Goal: Task Accomplishment & Management: Complete application form

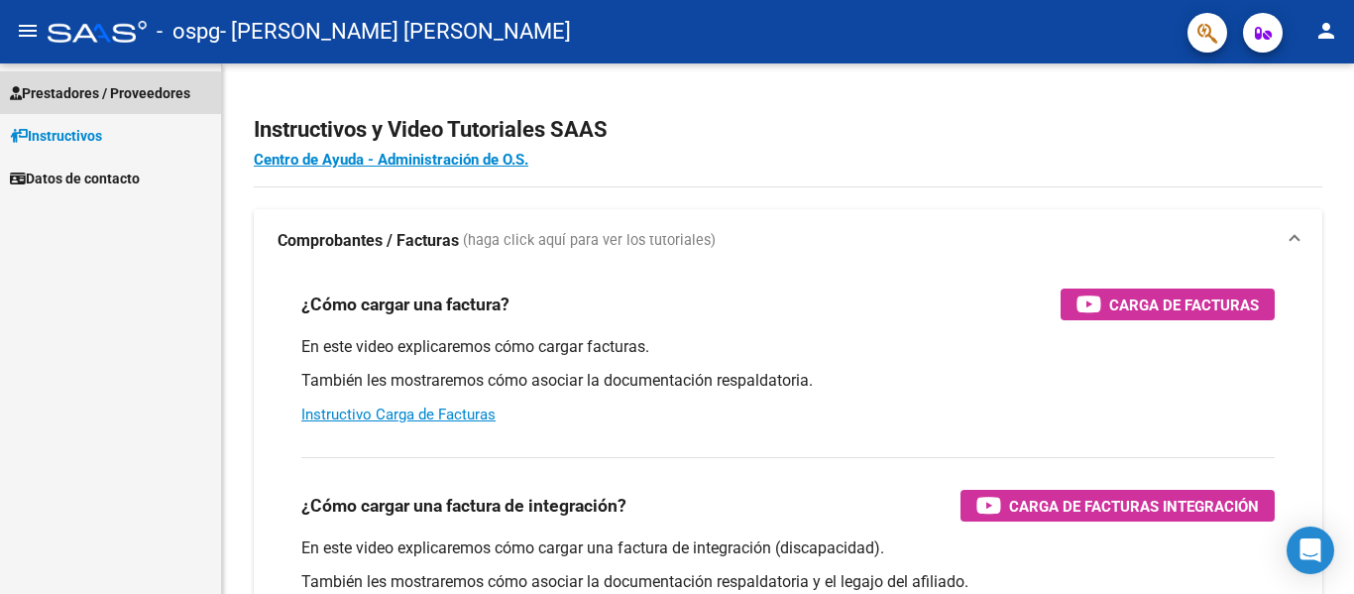
click at [97, 95] on span "Prestadores / Proveedores" at bounding box center [100, 93] width 180 height 22
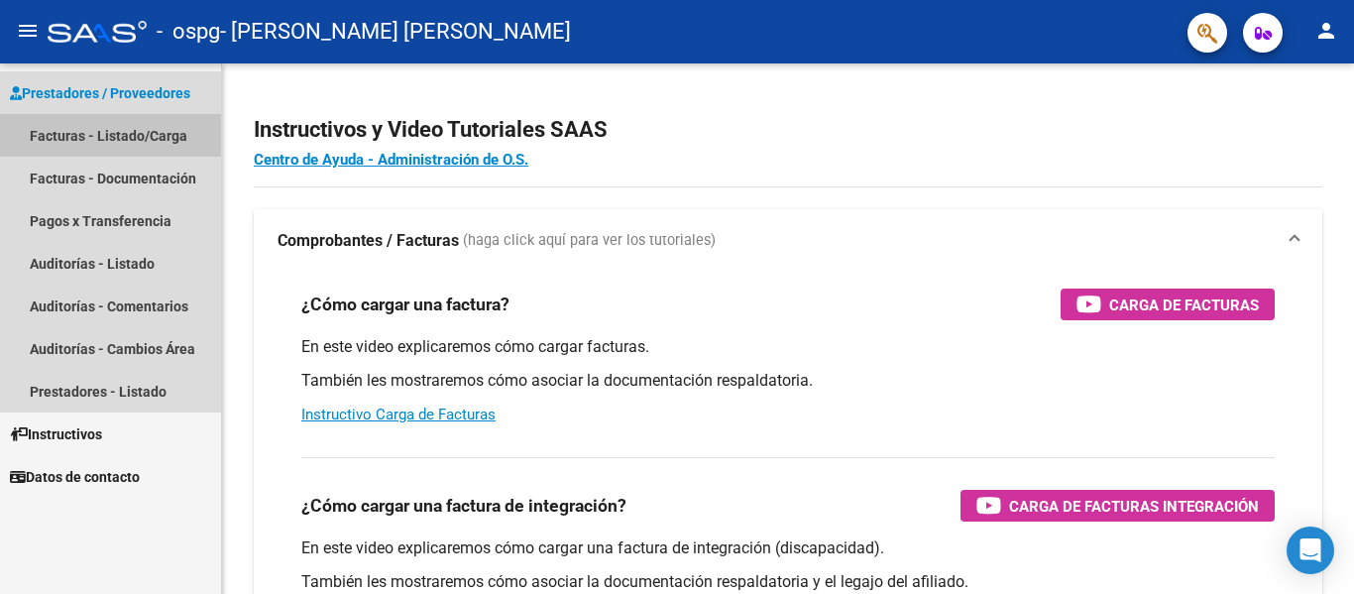
click at [117, 136] on link "Facturas - Listado/Carga" at bounding box center [110, 135] width 221 height 43
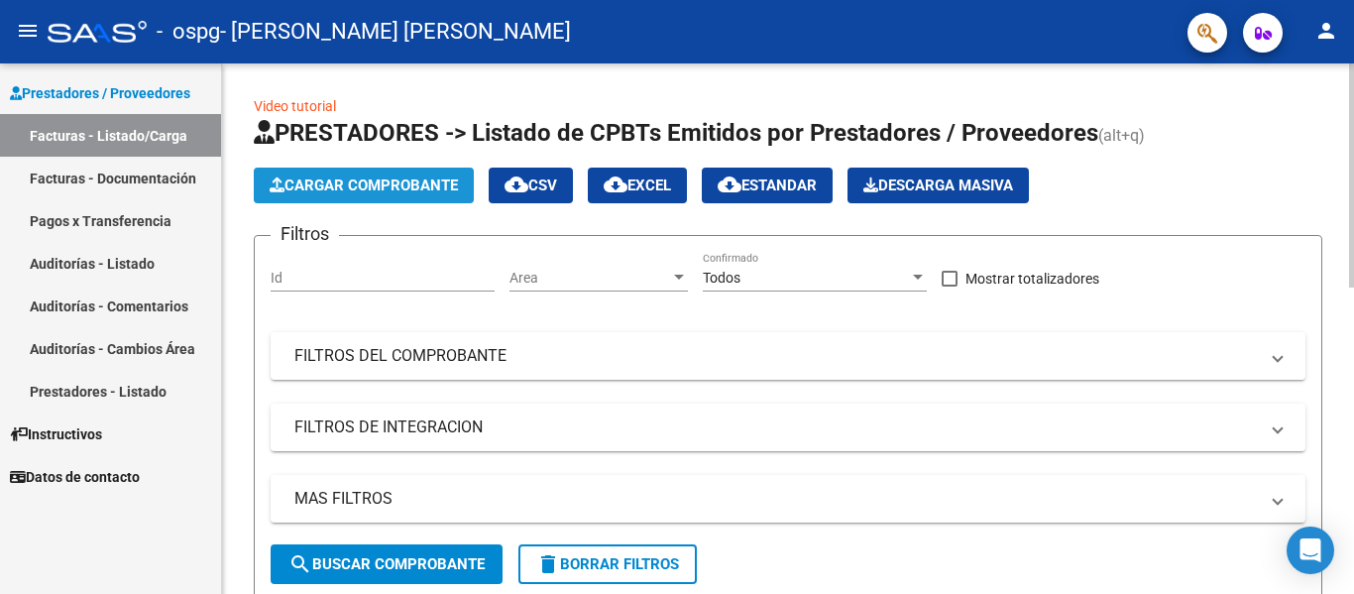
click at [367, 184] on span "Cargar Comprobante" at bounding box center [364, 185] width 188 height 18
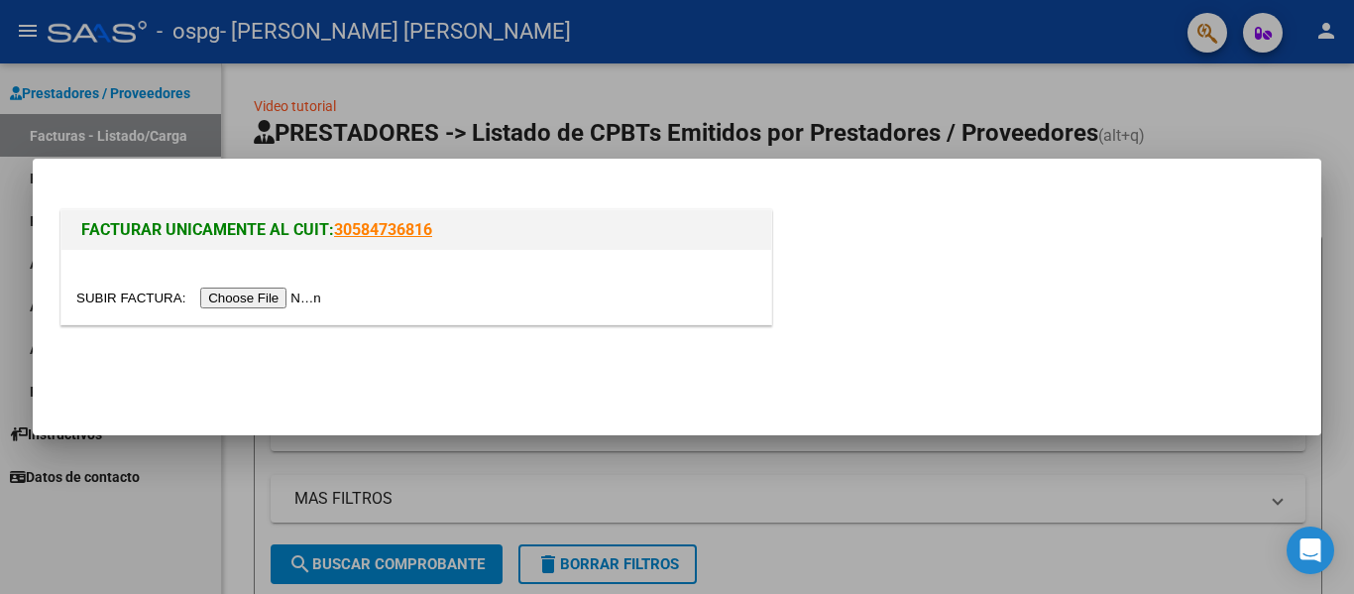
click at [292, 297] on input "file" at bounding box center [201, 298] width 251 height 21
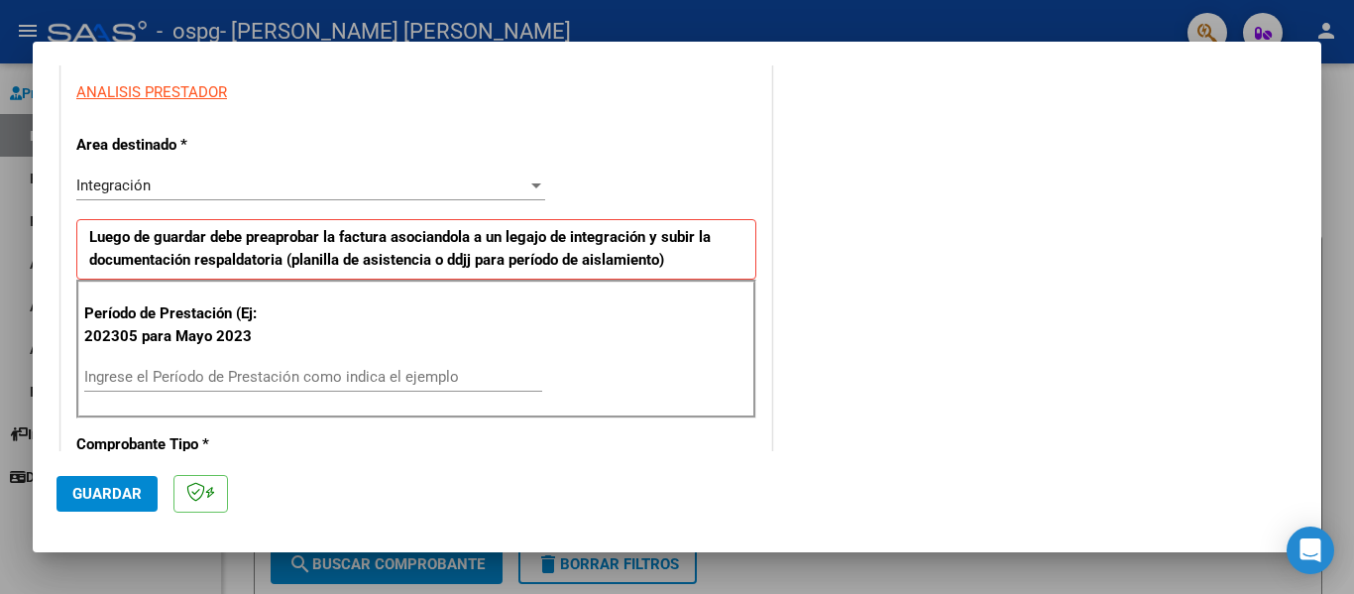
scroll to position [397, 0]
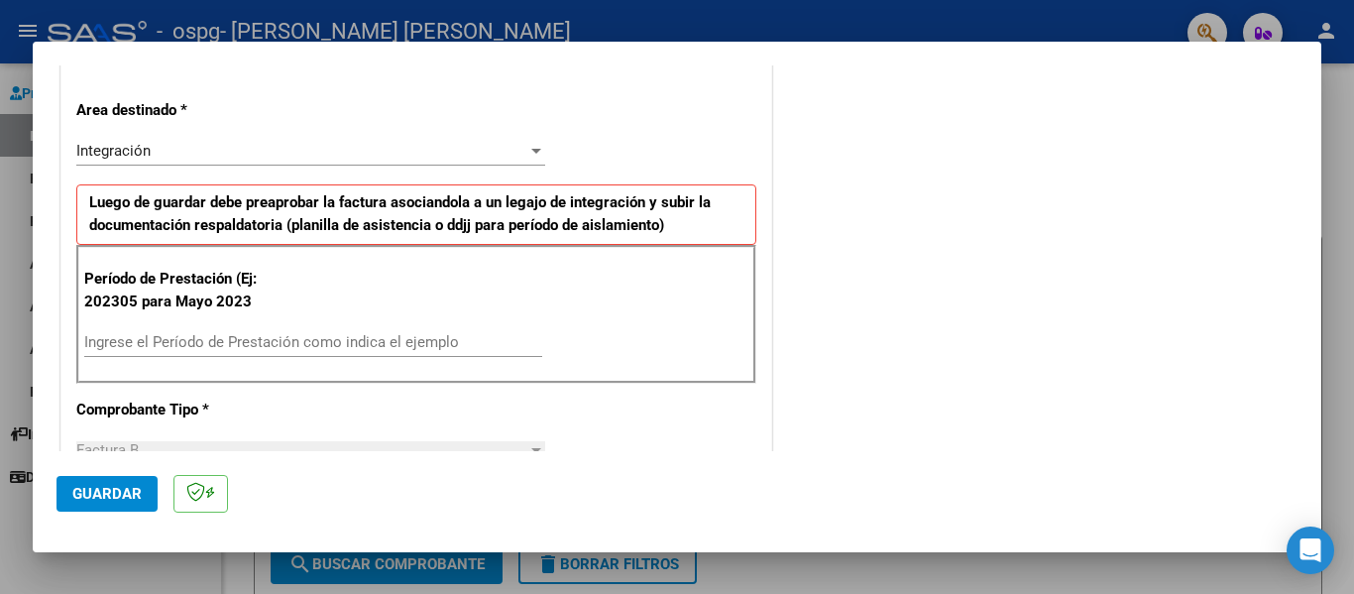
click at [221, 336] on input "Ingrese el Período de Prestación como indica el ejemplo" at bounding box center [313, 342] width 458 height 18
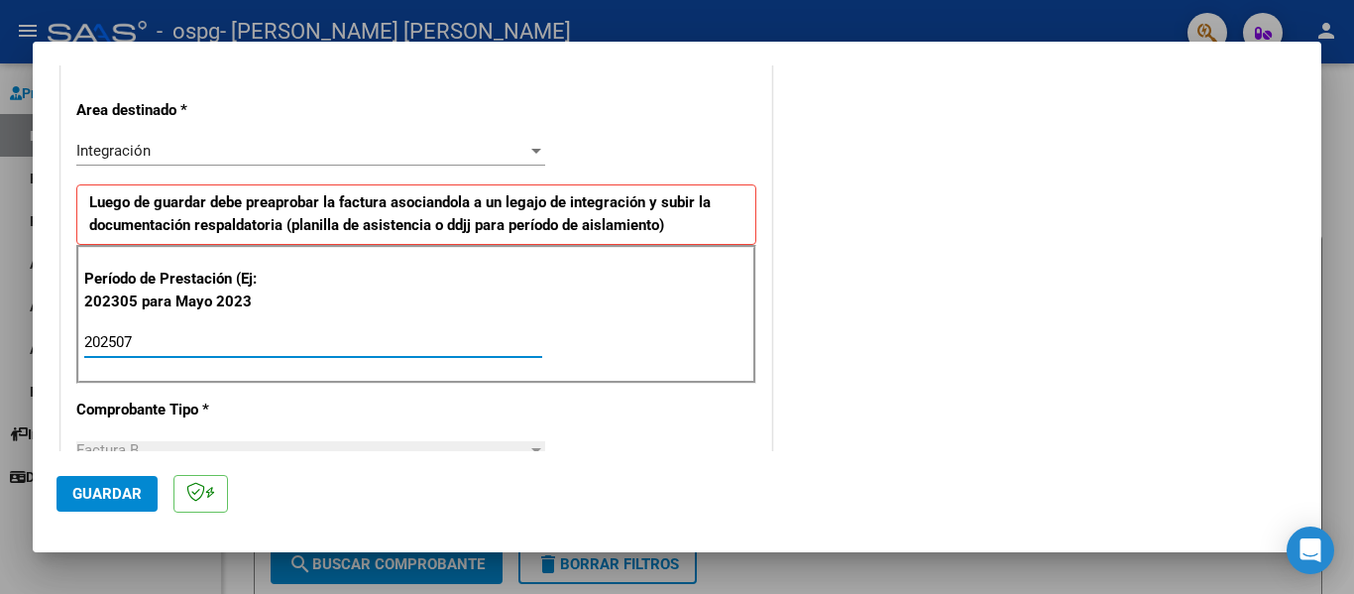
type input "202507"
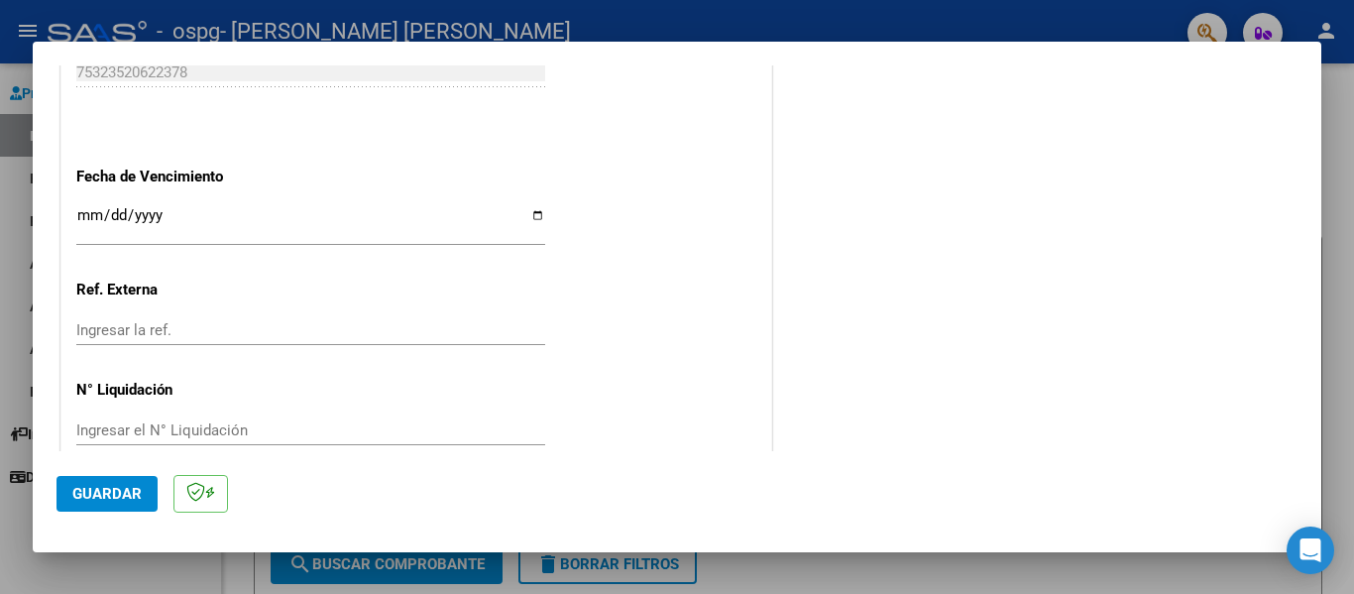
scroll to position [1322, 0]
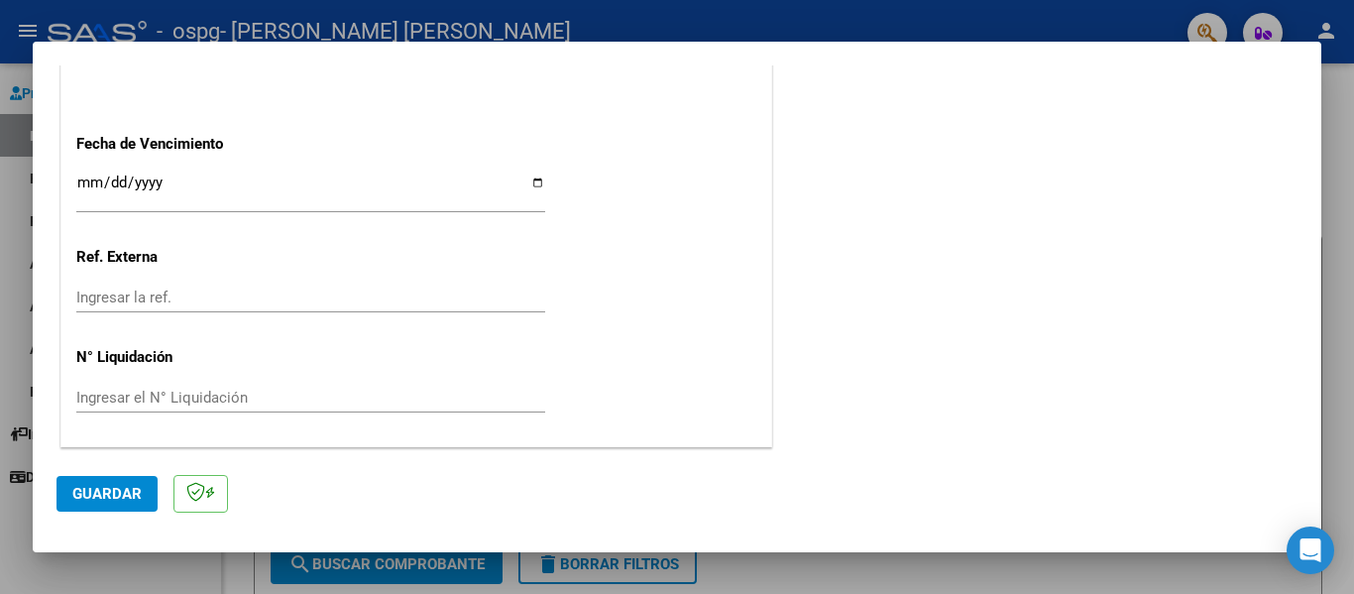
click at [115, 493] on span "Guardar" at bounding box center [106, 494] width 69 height 18
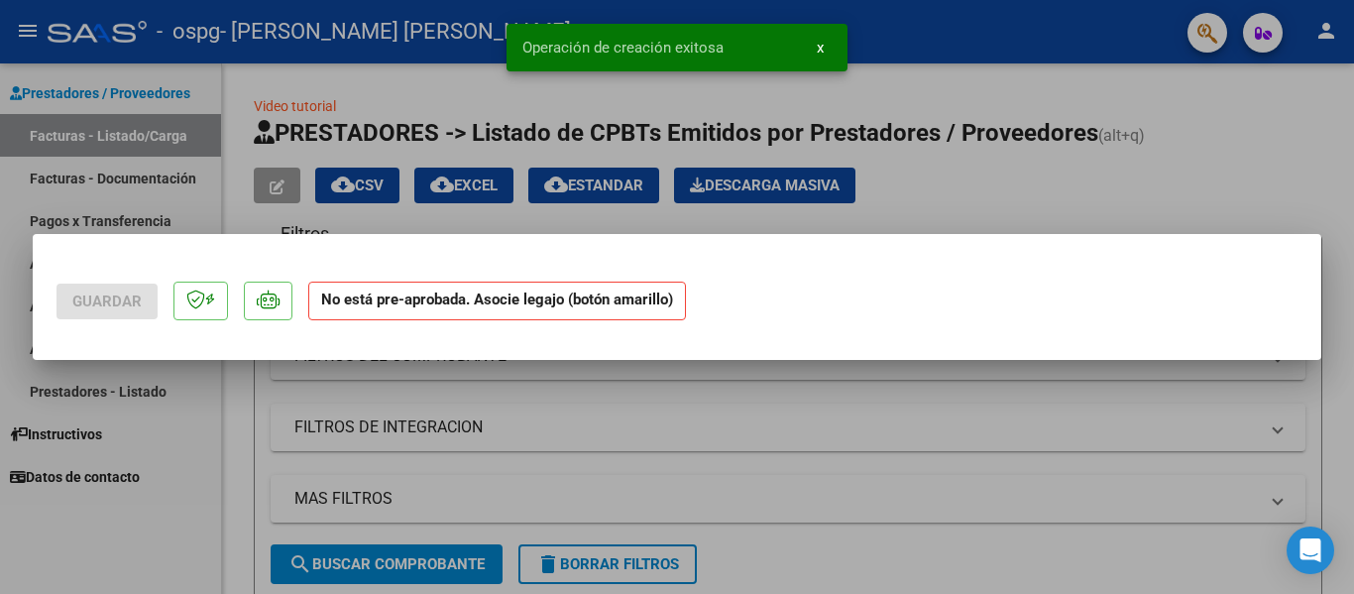
scroll to position [0, 0]
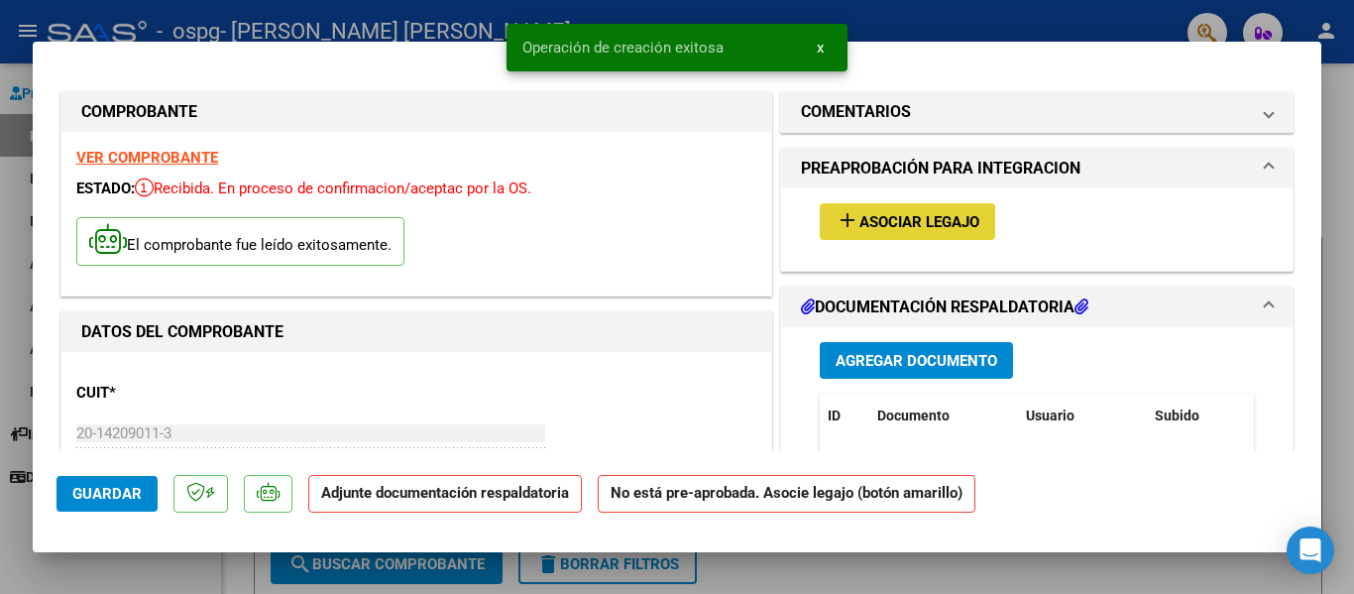
click at [874, 223] on span "Asociar Legajo" at bounding box center [920, 222] width 120 height 18
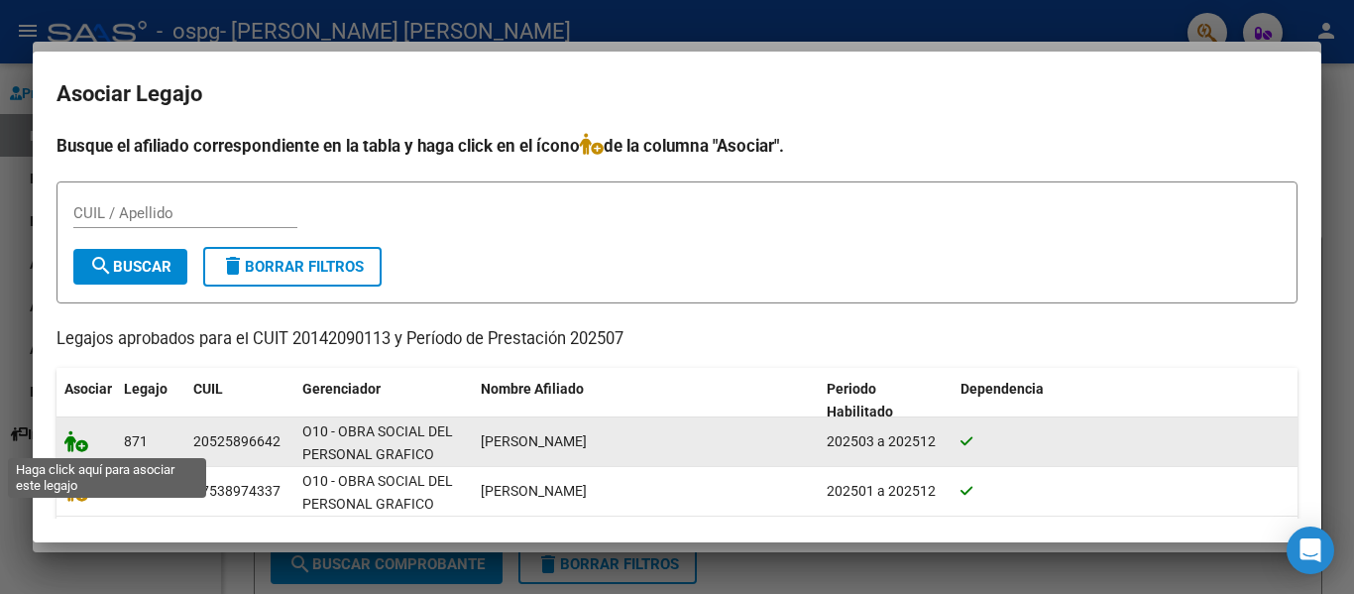
click at [78, 444] on icon at bounding box center [76, 441] width 24 height 22
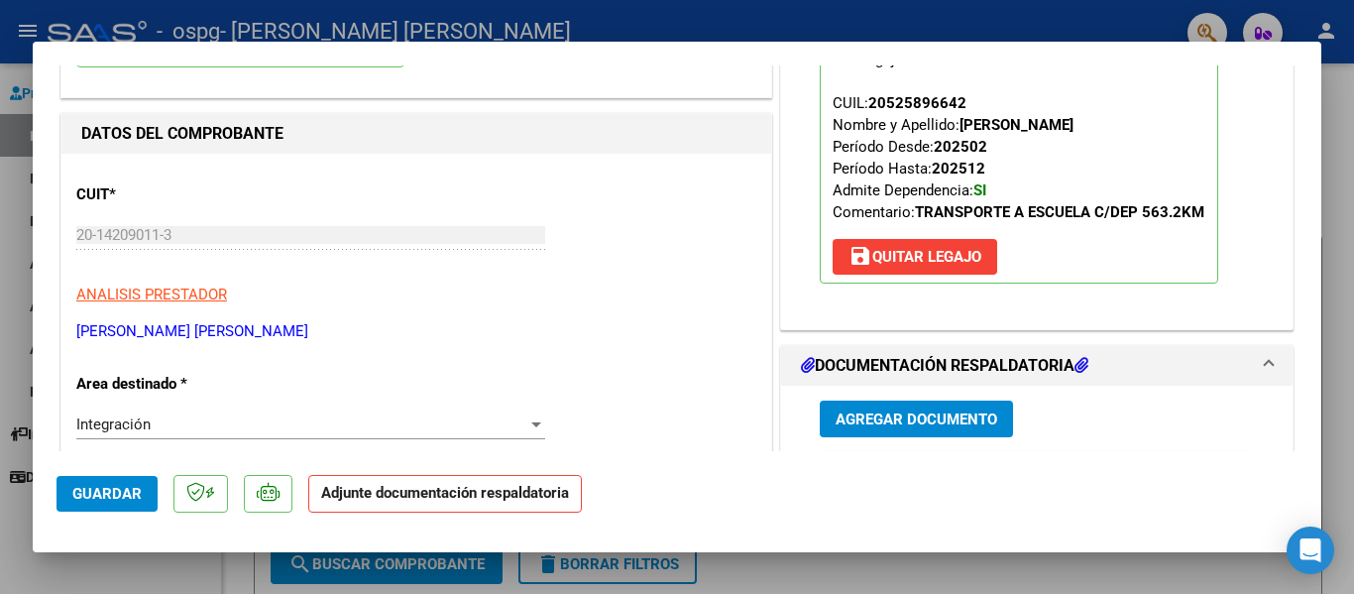
scroll to position [397, 0]
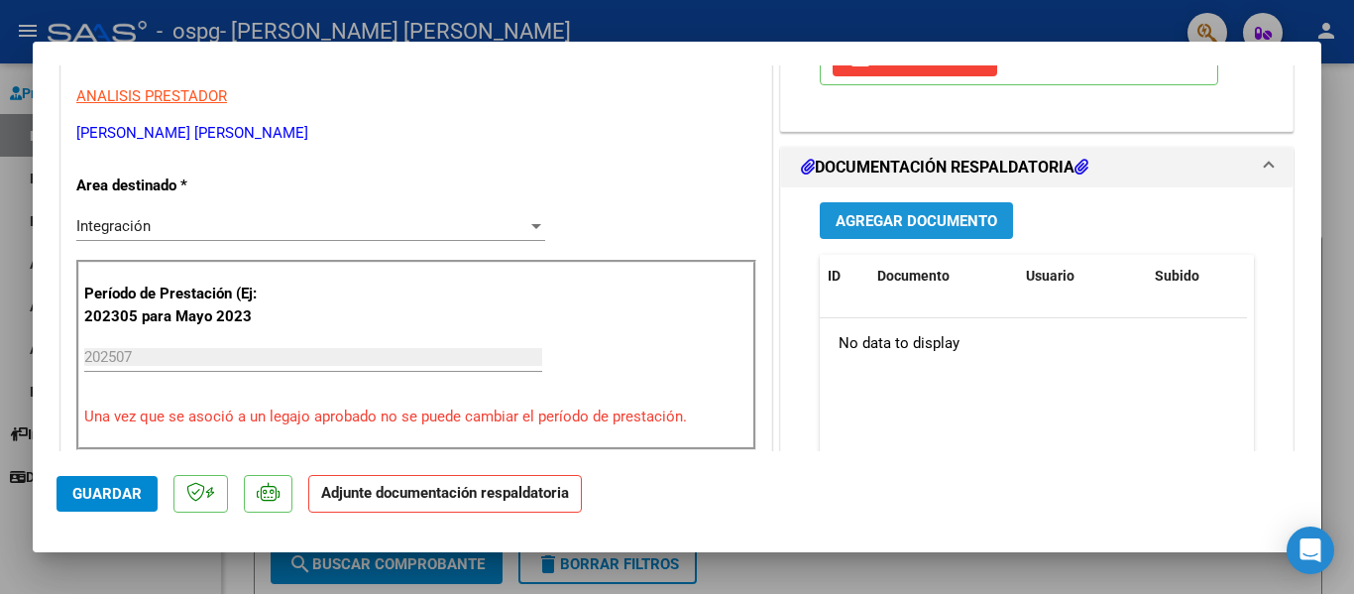
click at [909, 217] on span "Agregar Documento" at bounding box center [917, 221] width 162 height 18
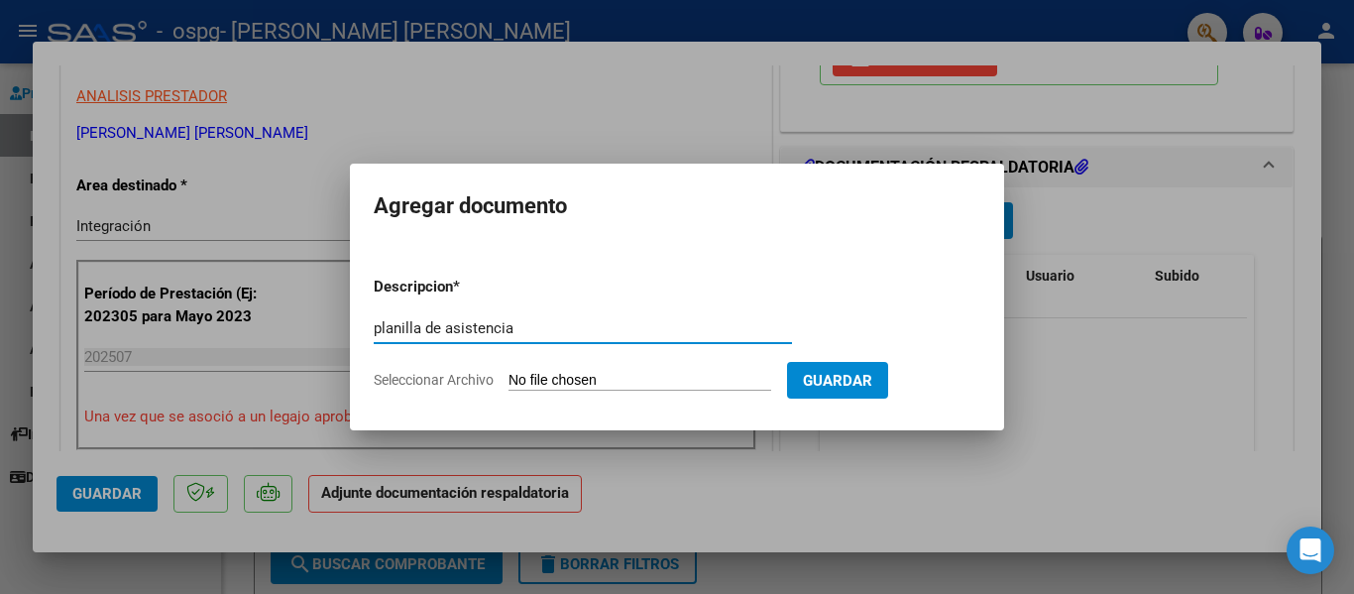
type input "planilla de asistencia"
click at [555, 379] on input "Seleccionar Archivo" at bounding box center [640, 381] width 263 height 19
type input "C:\fakepath\Planilla asistencia [PERSON_NAME][DATE].pdf"
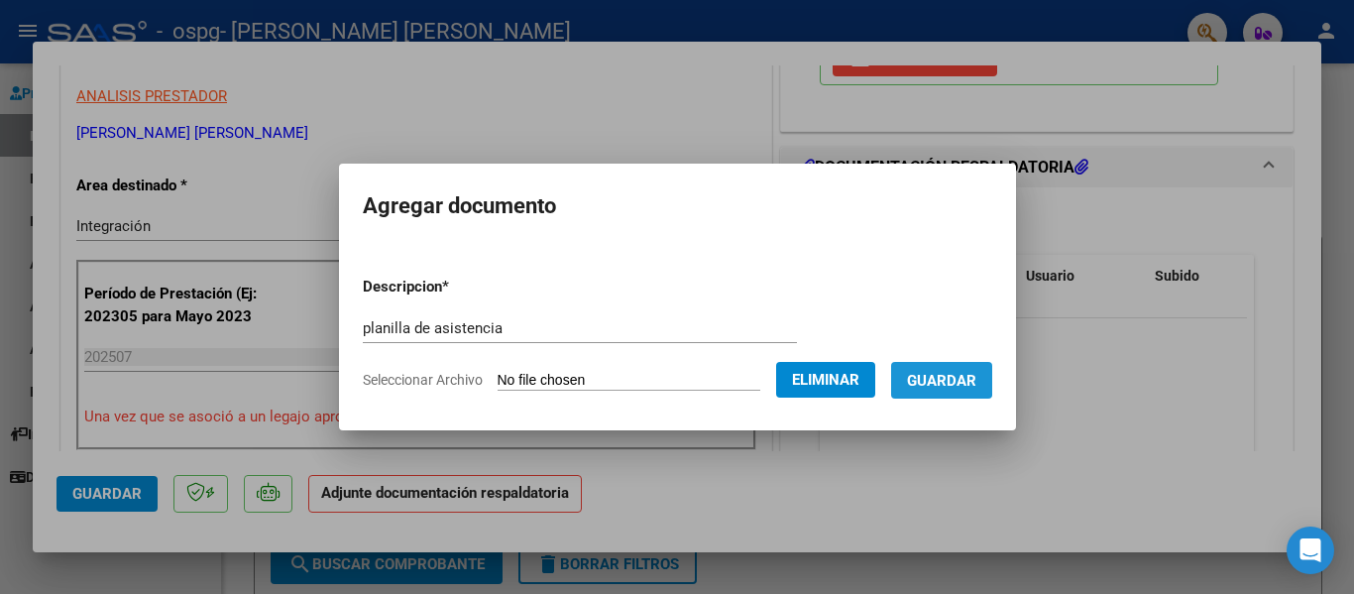
click at [949, 378] on span "Guardar" at bounding box center [941, 381] width 69 height 18
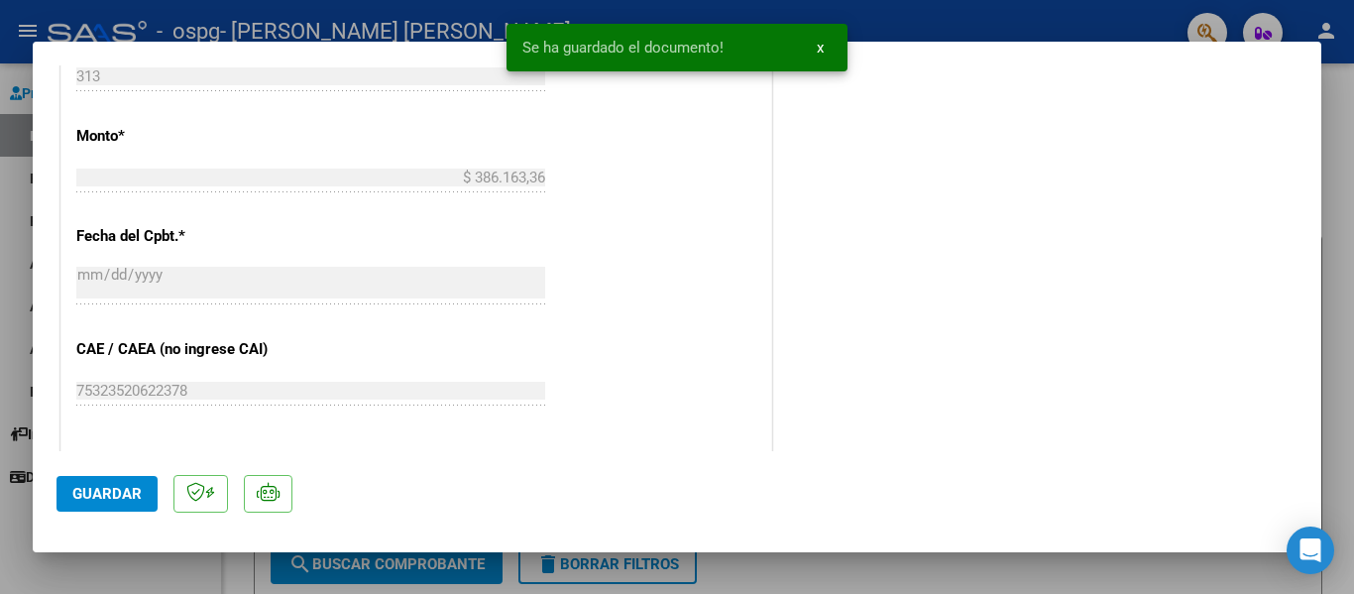
scroll to position [1091, 0]
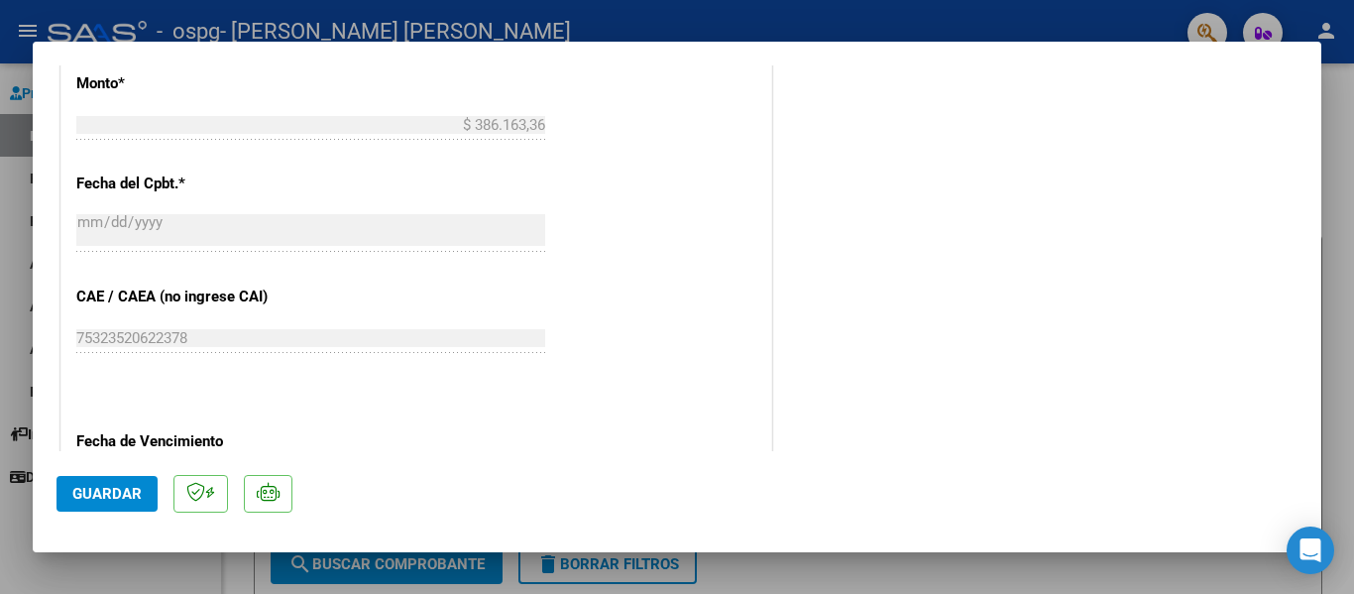
click at [99, 496] on span "Guardar" at bounding box center [106, 494] width 69 height 18
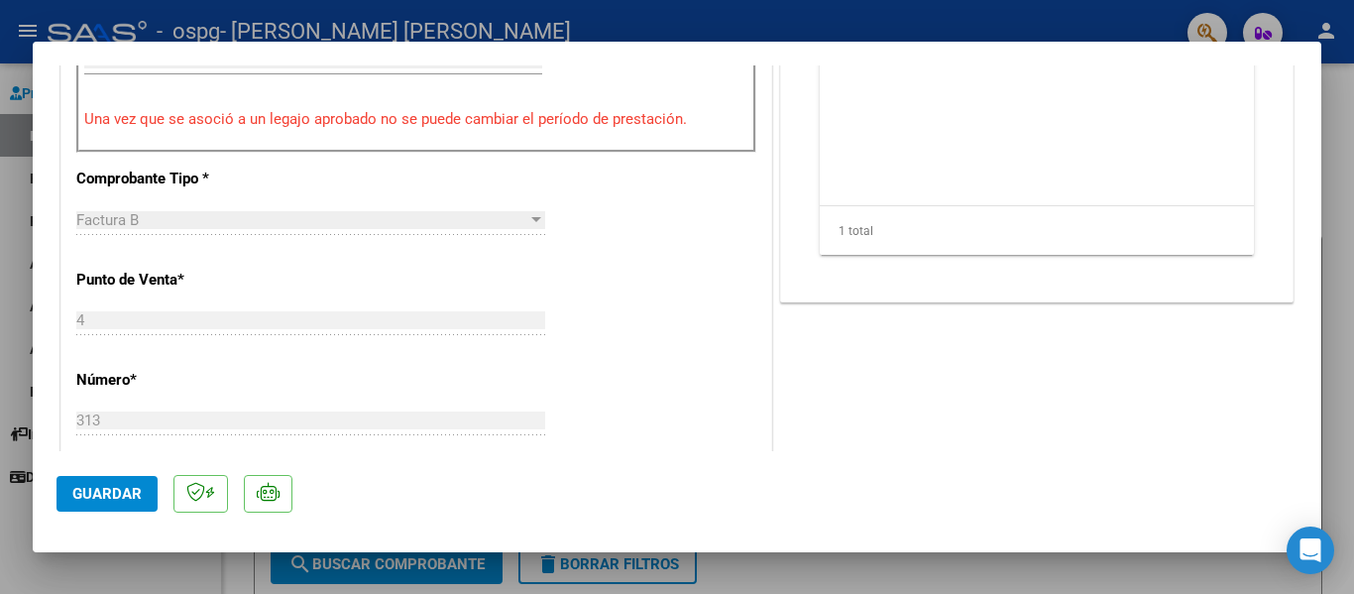
scroll to position [0, 0]
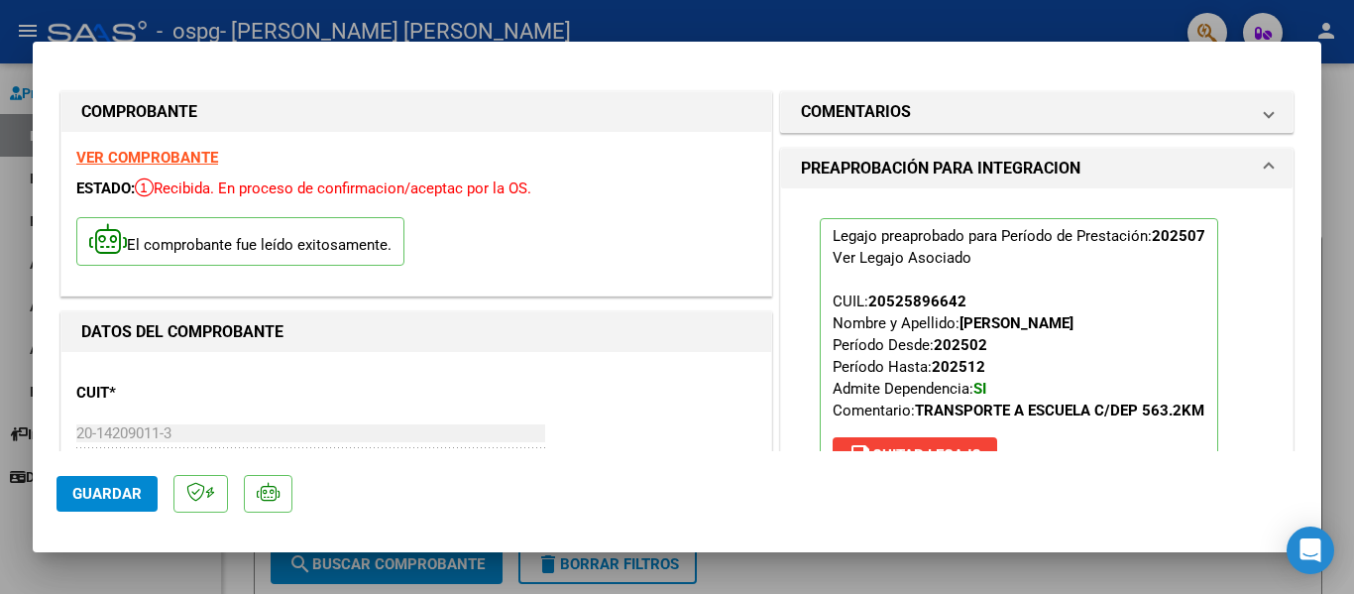
click at [522, 27] on div at bounding box center [677, 297] width 1354 height 594
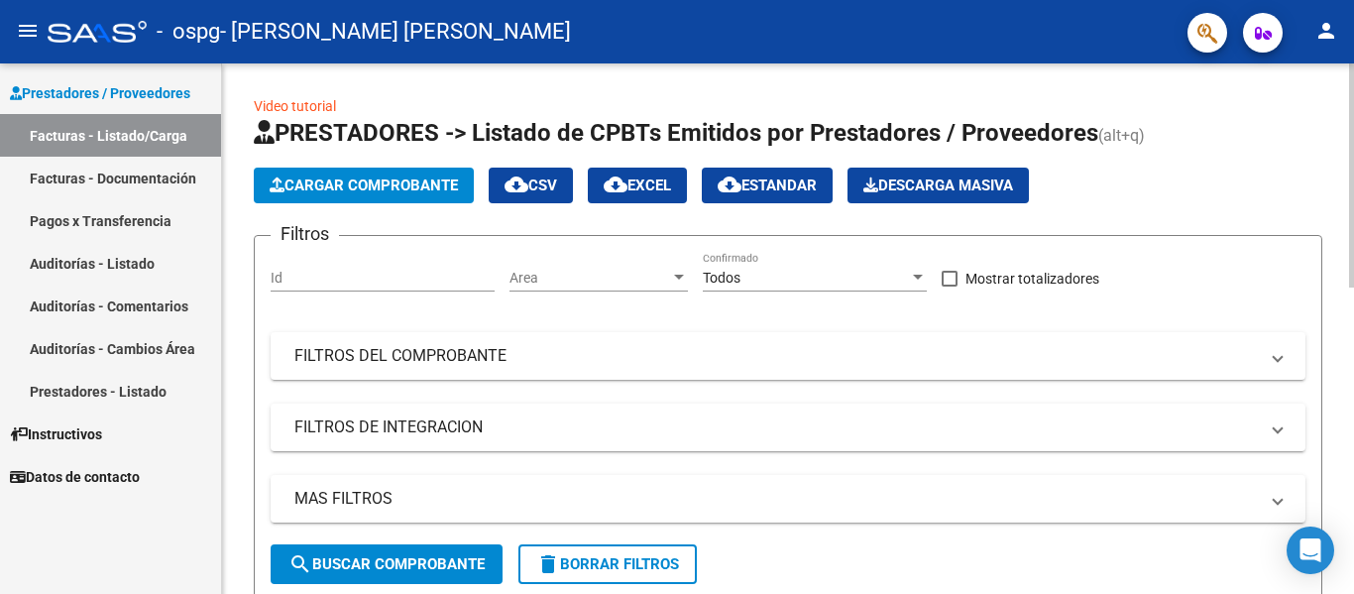
click at [416, 178] on span "Cargar Comprobante" at bounding box center [364, 185] width 188 height 18
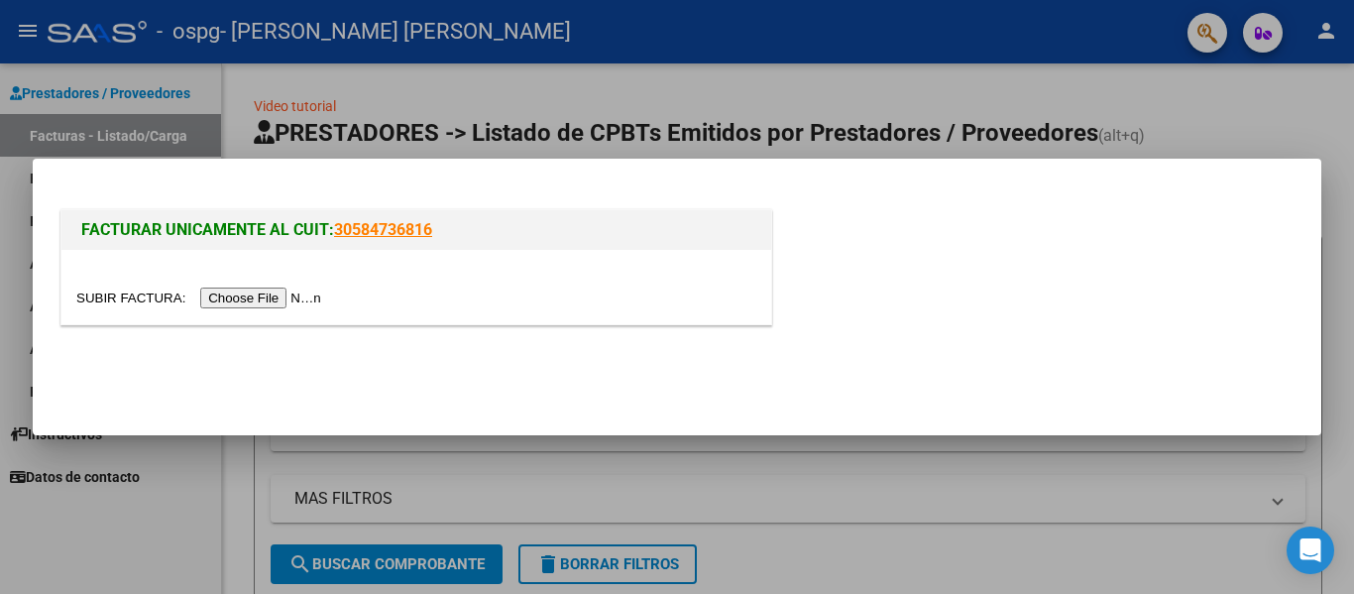
click at [282, 295] on input "file" at bounding box center [201, 298] width 251 height 21
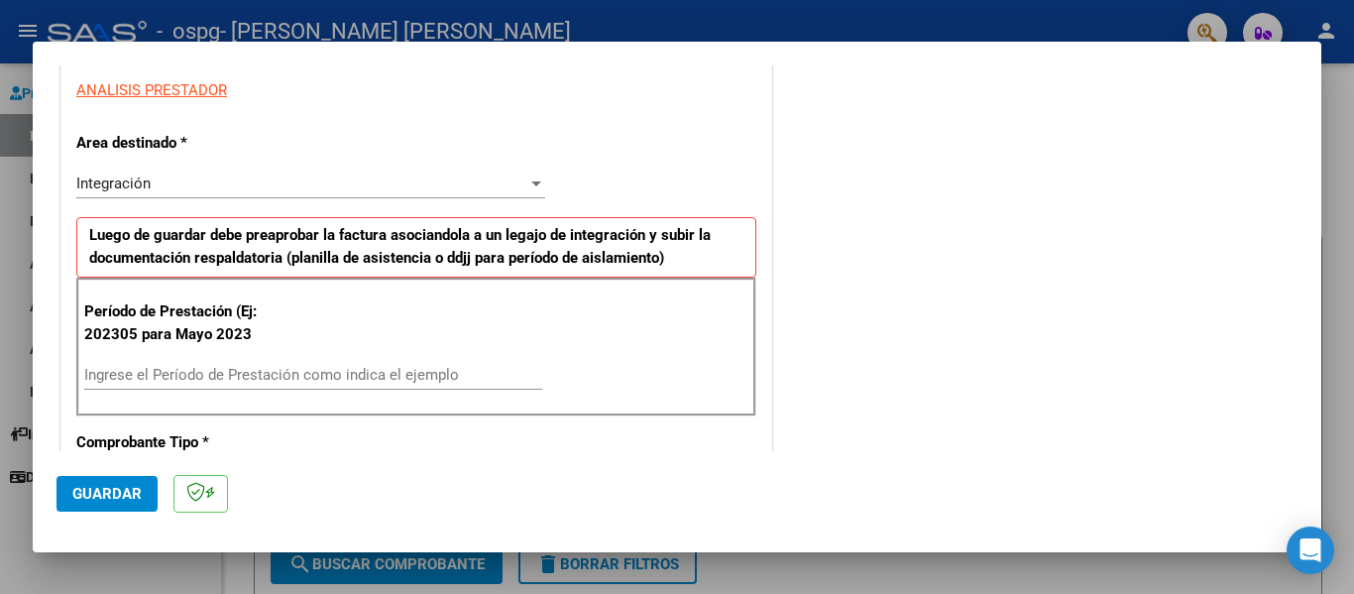
scroll to position [397, 0]
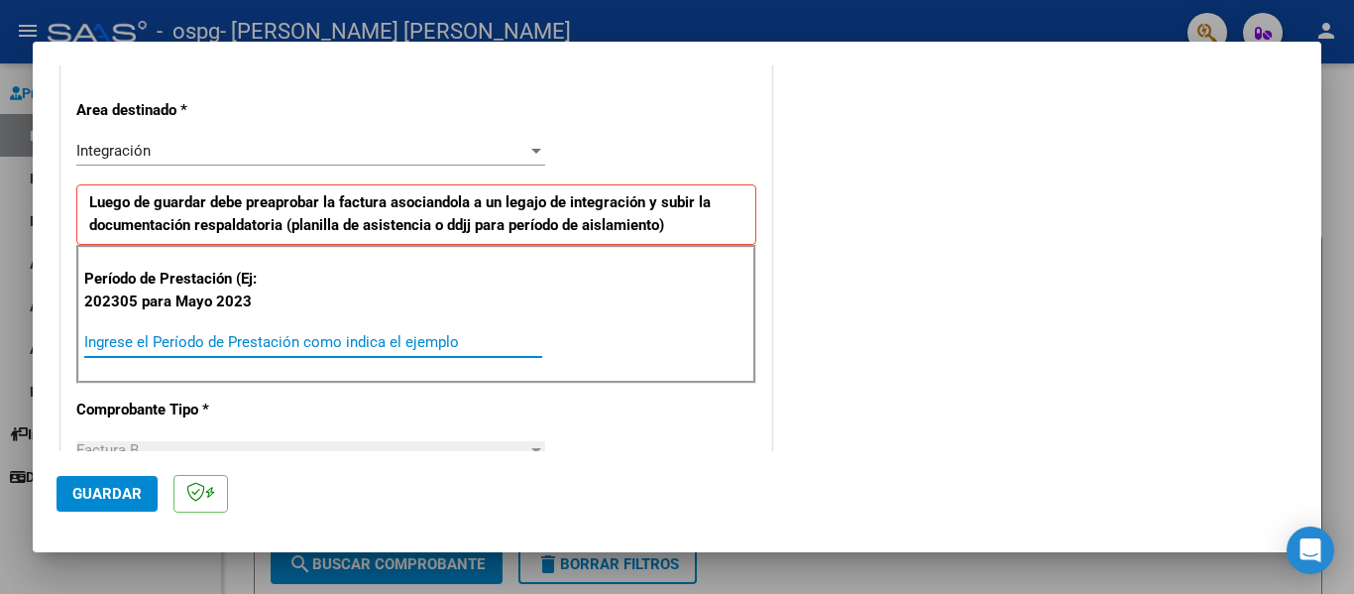
click at [215, 338] on input "Ingrese el Período de Prestación como indica el ejemplo" at bounding box center [313, 342] width 458 height 18
type input "202507"
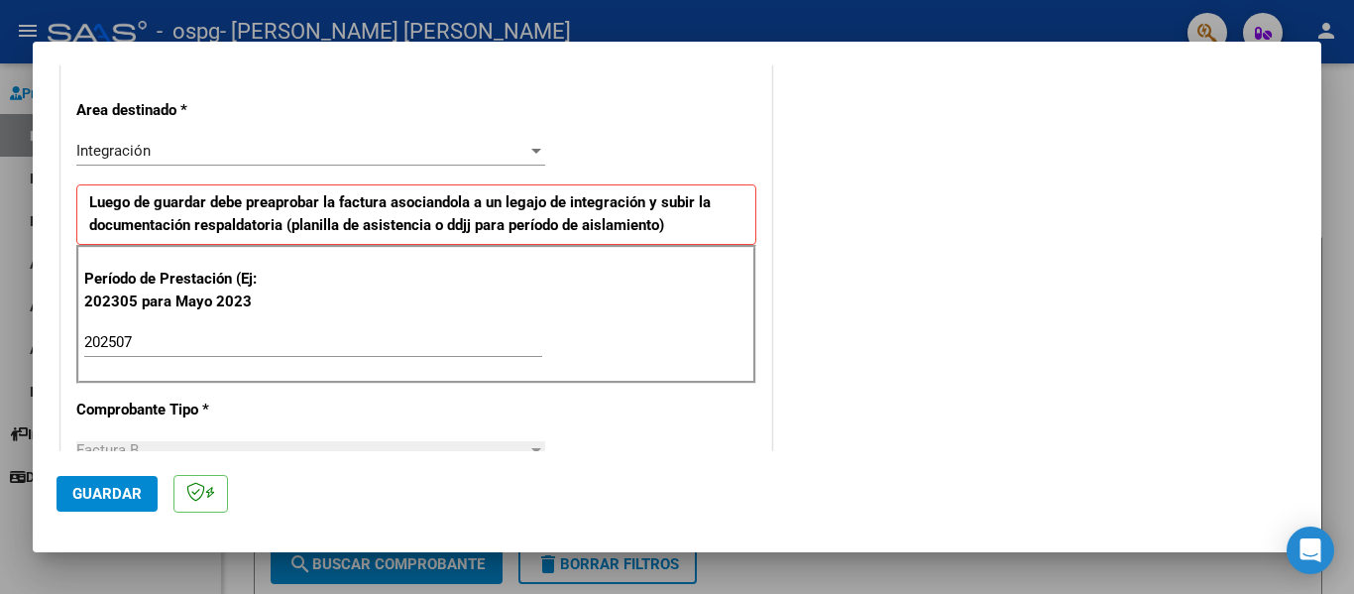
scroll to position [595, 0]
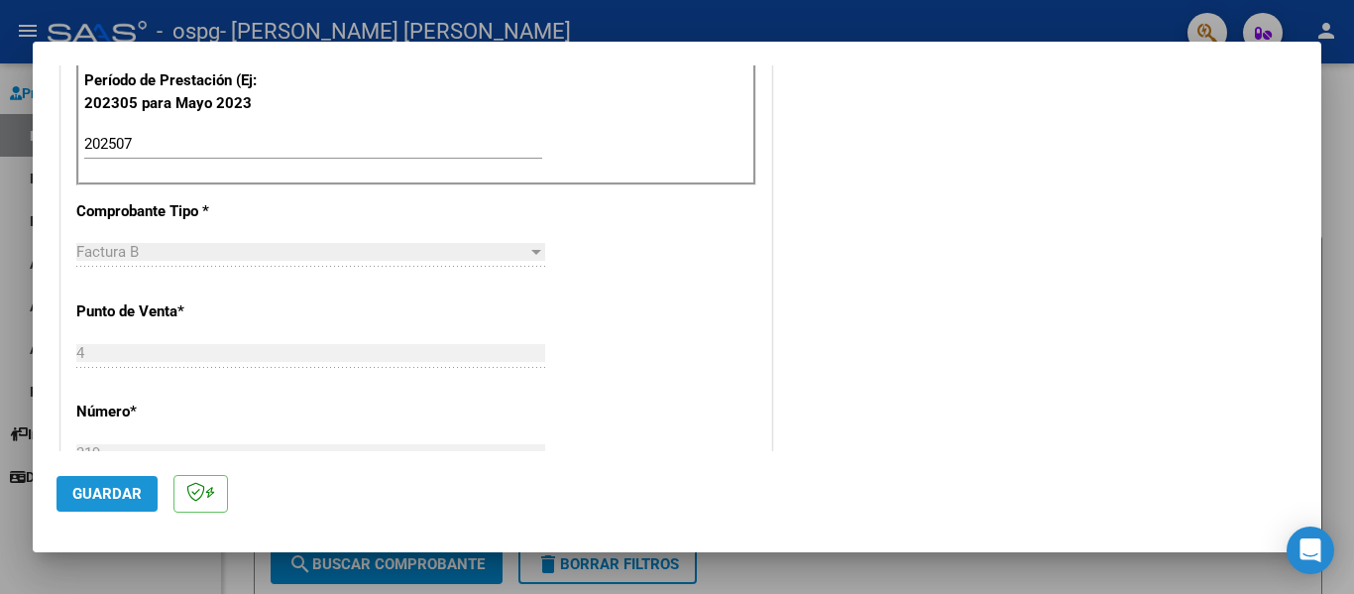
click at [117, 491] on span "Guardar" at bounding box center [106, 494] width 69 height 18
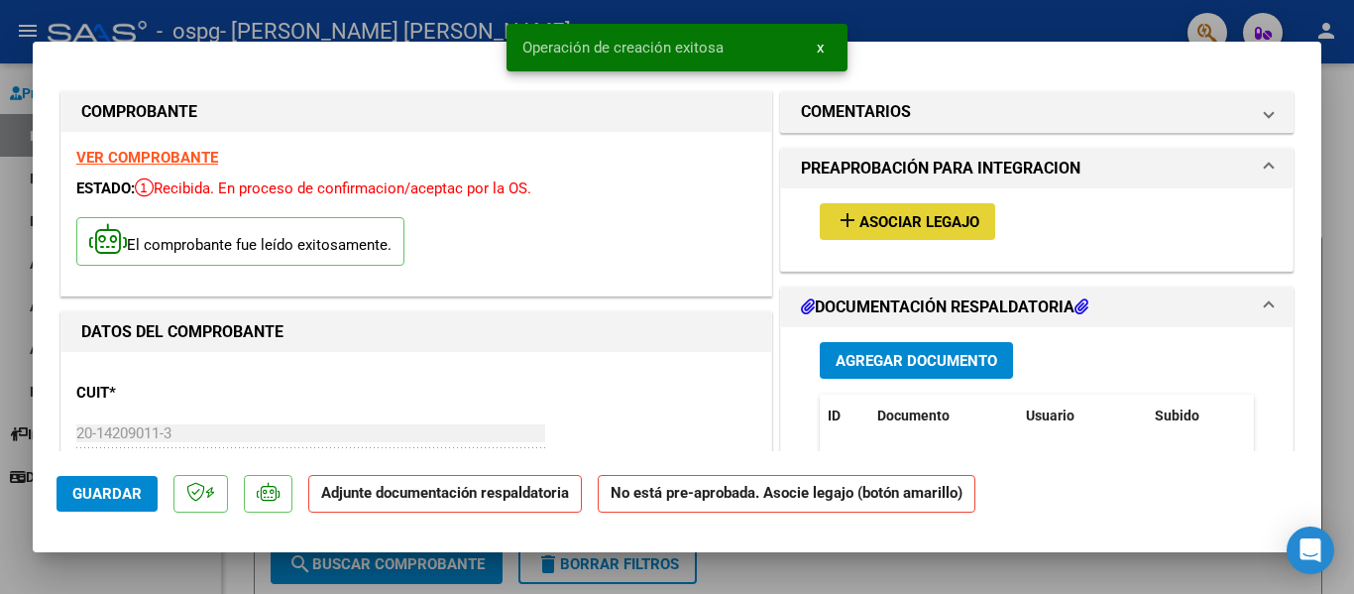
click at [863, 222] on span "Asociar Legajo" at bounding box center [920, 222] width 120 height 18
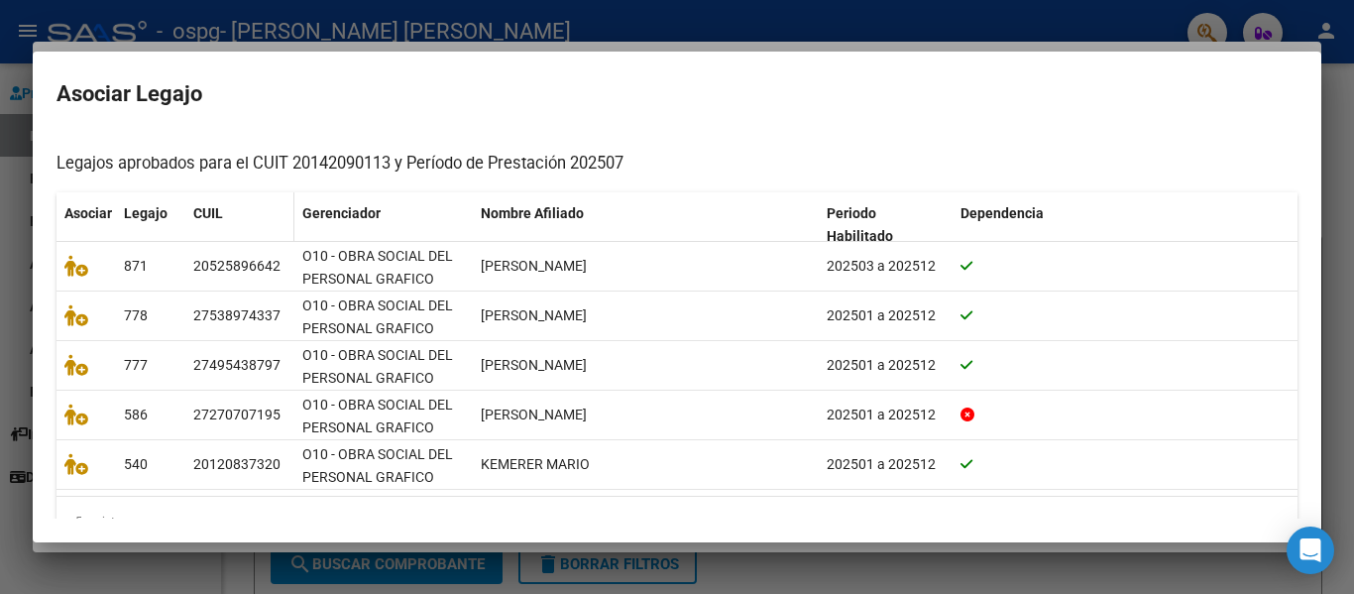
scroll to position [198, 0]
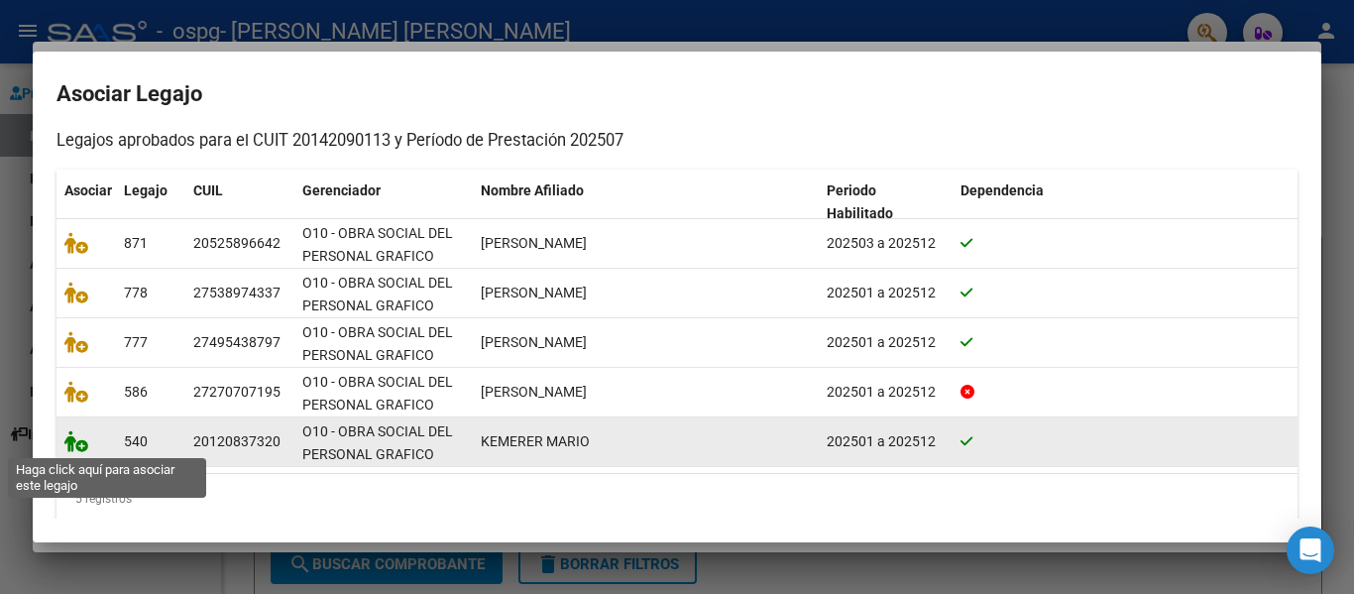
click at [82, 441] on icon at bounding box center [76, 441] width 24 height 22
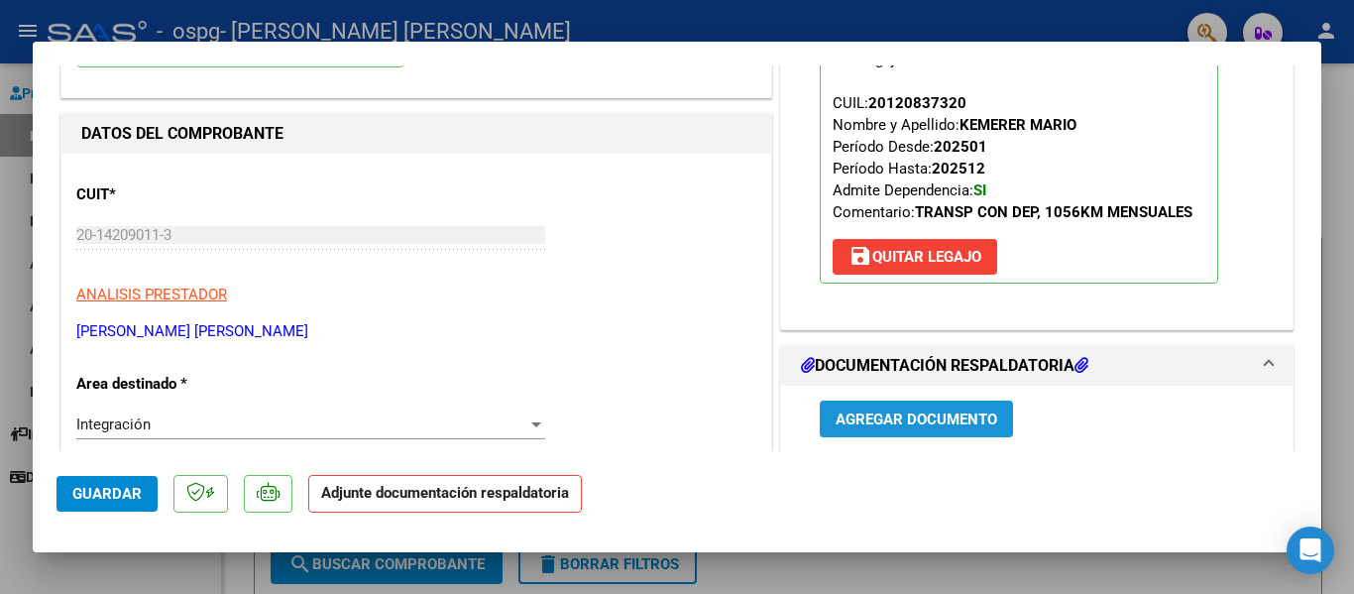
click at [917, 415] on span "Agregar Documento" at bounding box center [917, 419] width 162 height 18
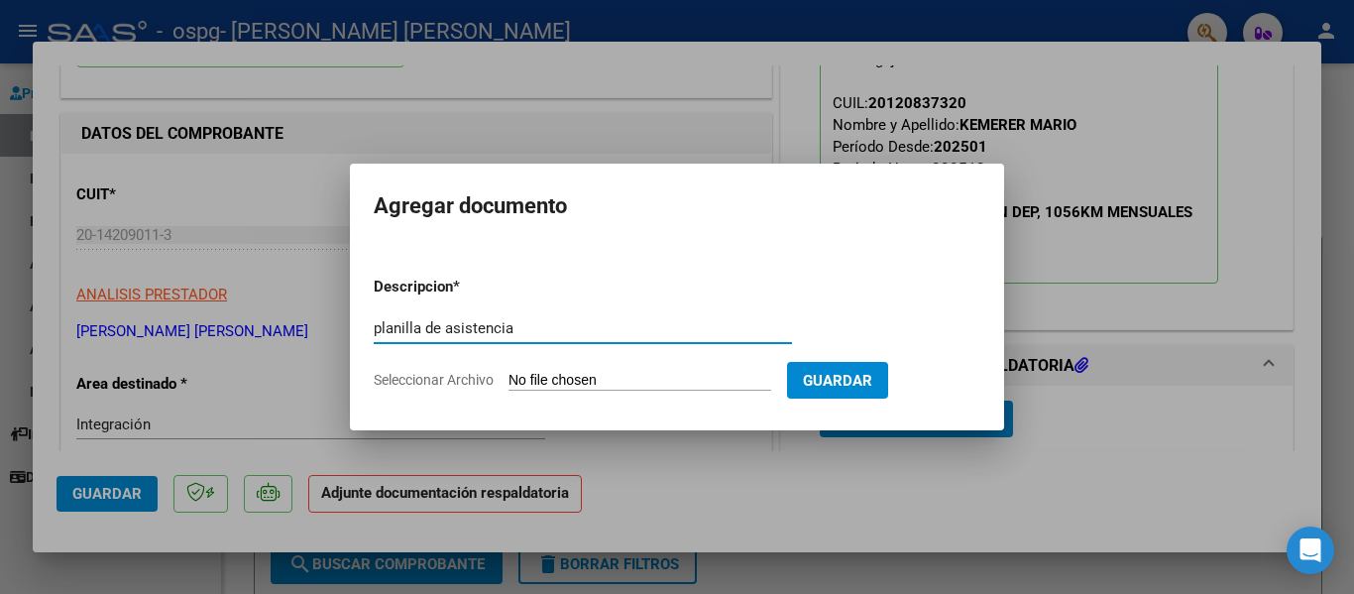
type input "planilla de asistencia"
click at [597, 373] on input "Seleccionar Archivo" at bounding box center [640, 381] width 263 height 19
type input "C:\fakepath\Planilla asistencia [PERSON_NAME][DATE].pdf"
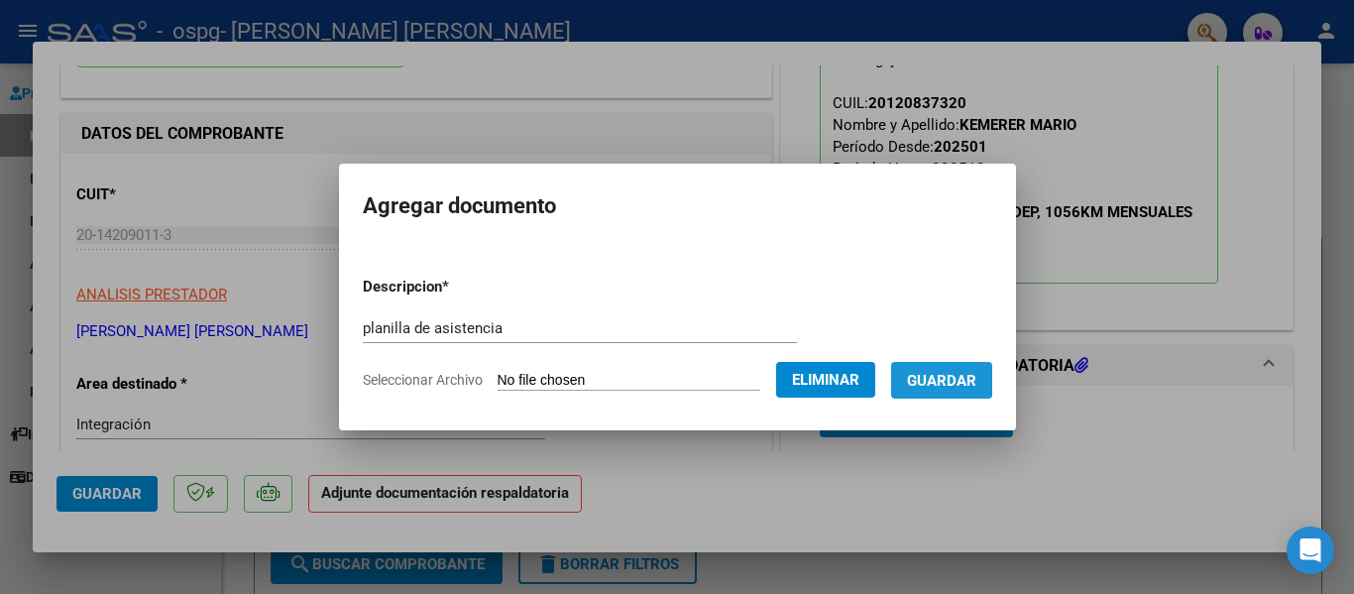
click at [953, 374] on span "Guardar" at bounding box center [941, 381] width 69 height 18
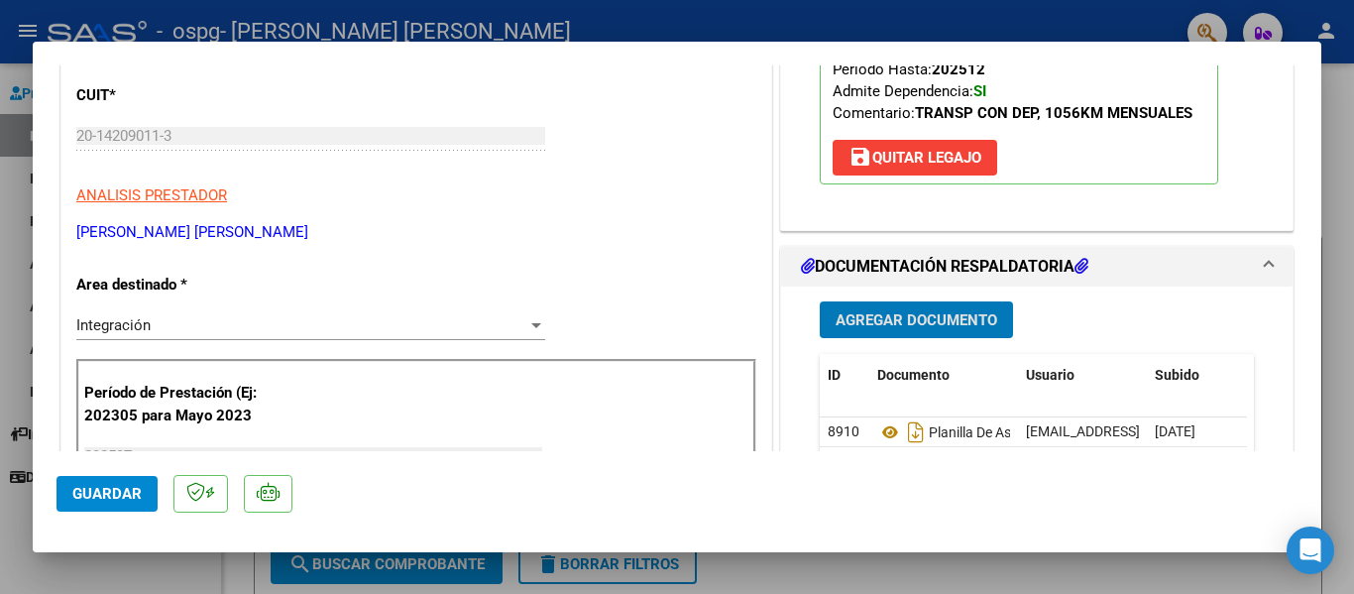
scroll to position [496, 0]
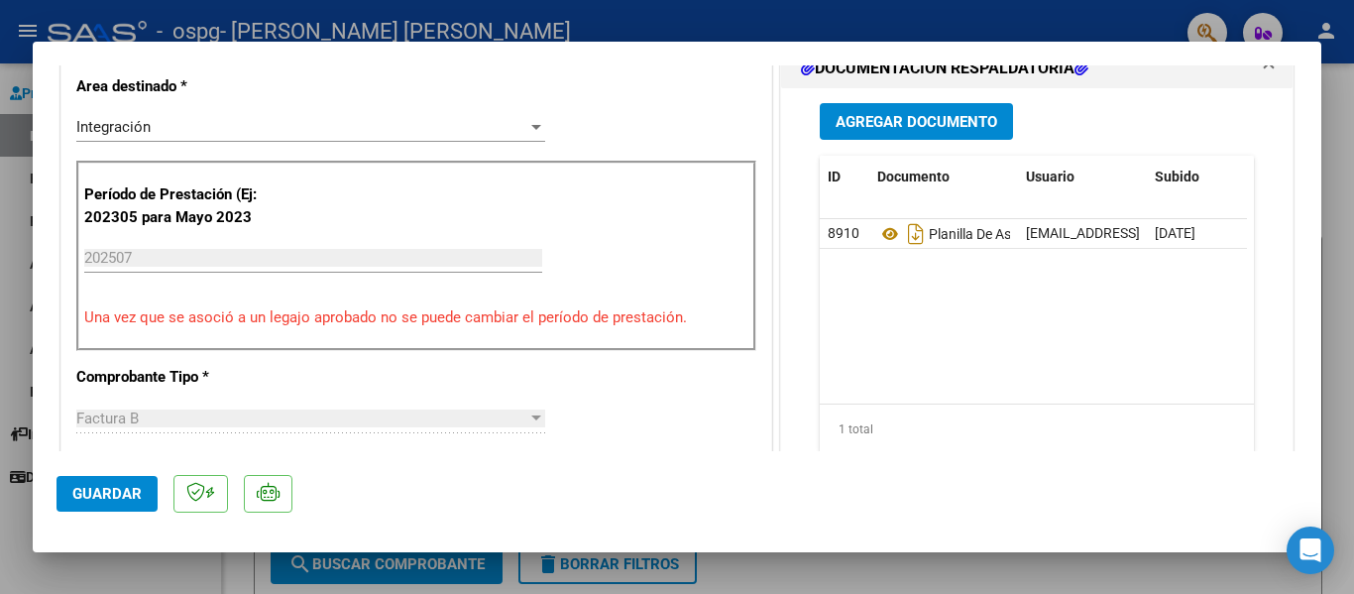
click at [787, 581] on div at bounding box center [677, 297] width 1354 height 594
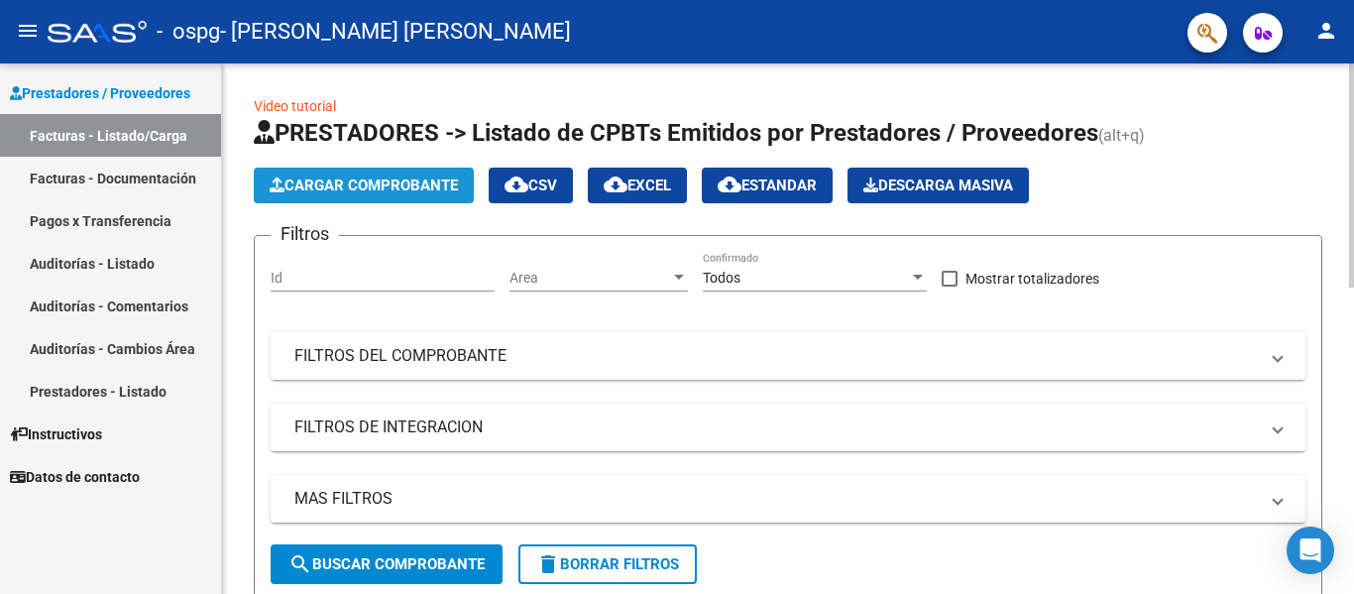
click at [391, 179] on span "Cargar Comprobante" at bounding box center [364, 185] width 188 height 18
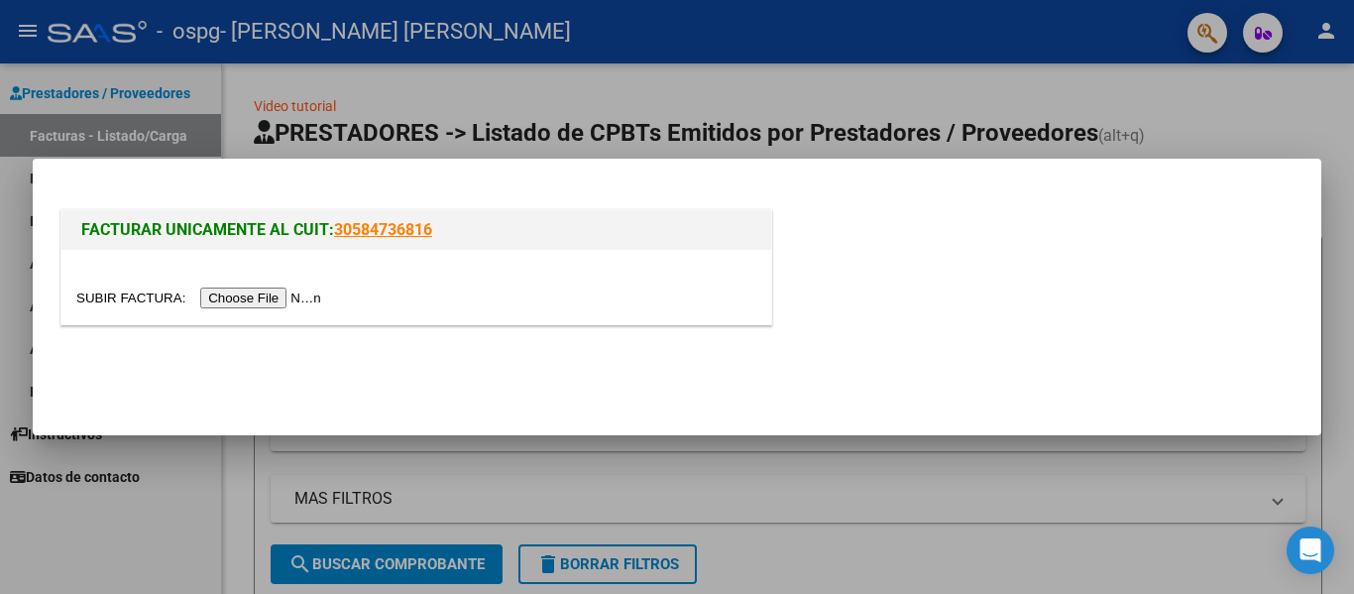
click at [299, 294] on input "file" at bounding box center [201, 298] width 251 height 21
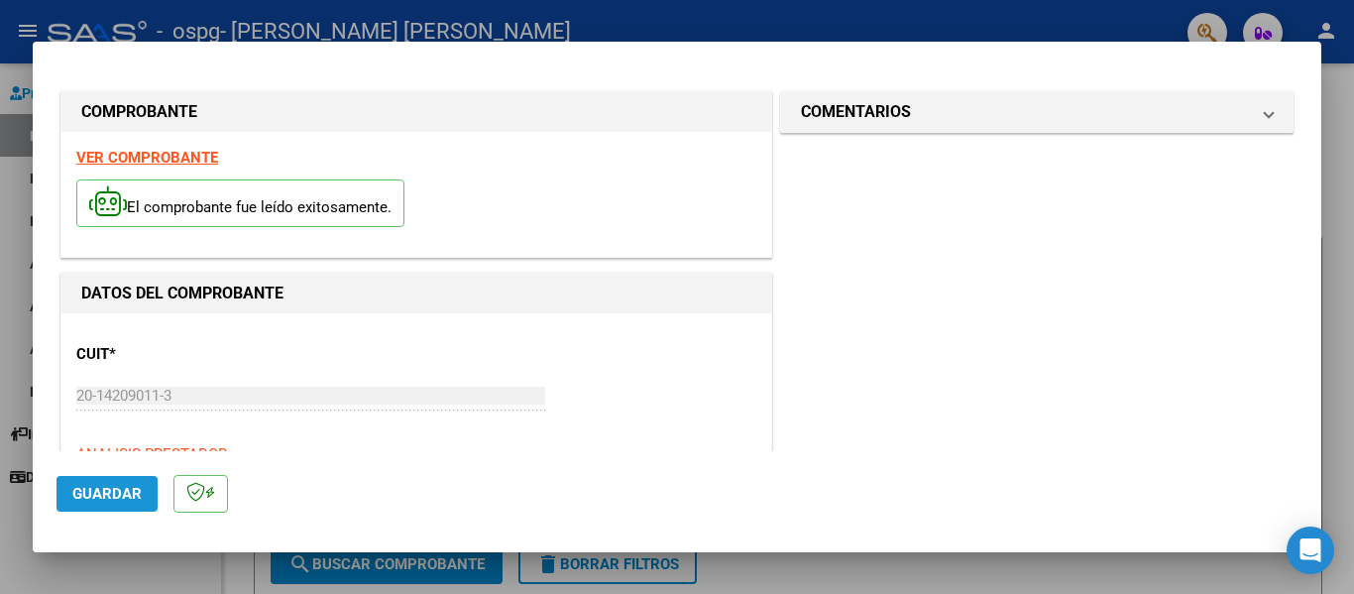
click at [102, 497] on span "Guardar" at bounding box center [106, 494] width 69 height 18
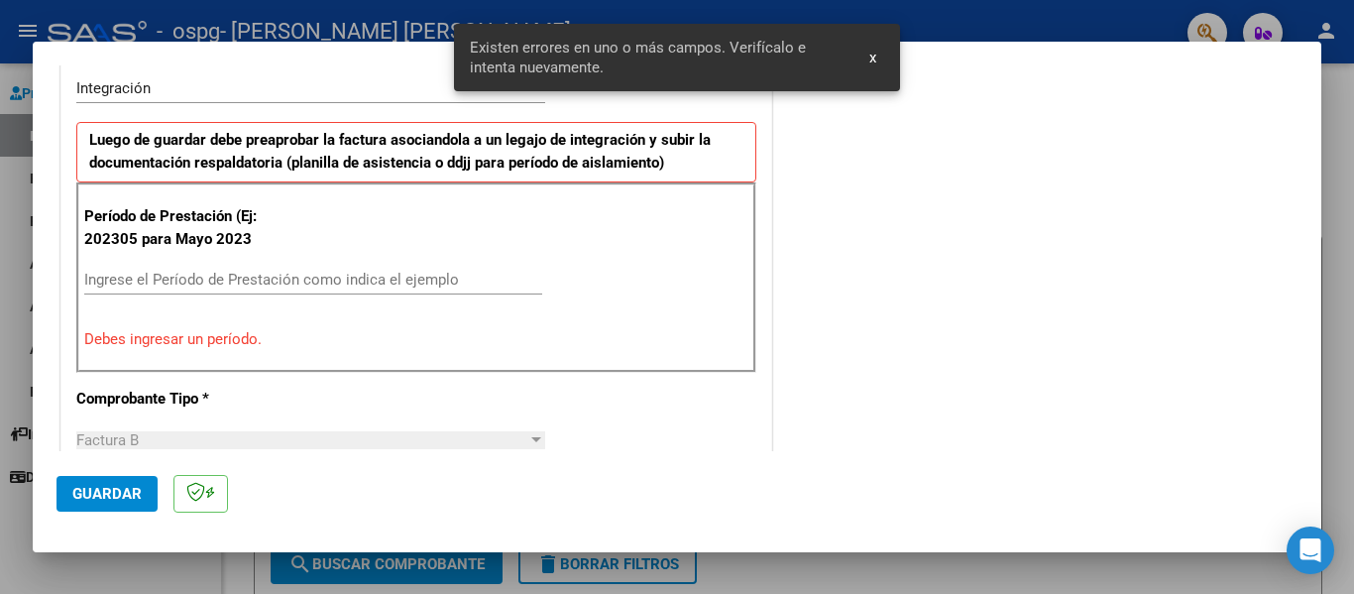
scroll to position [460, 0]
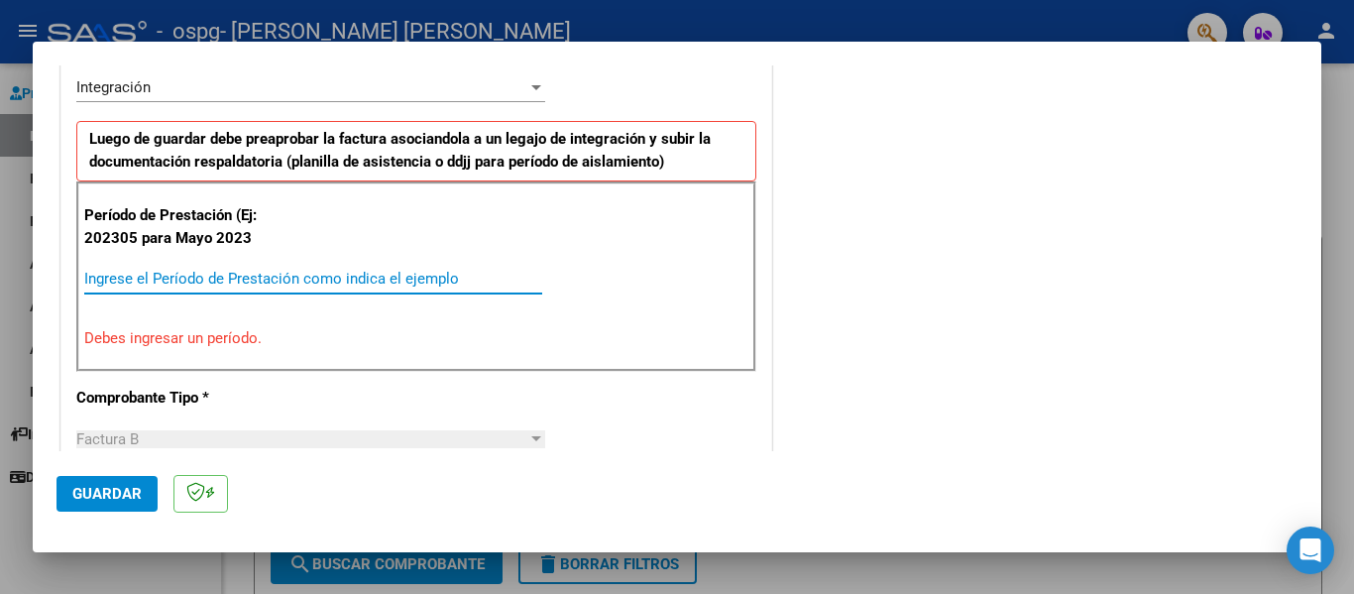
click at [178, 272] on input "Ingrese el Período de Prestación como indica el ejemplo" at bounding box center [313, 279] width 458 height 18
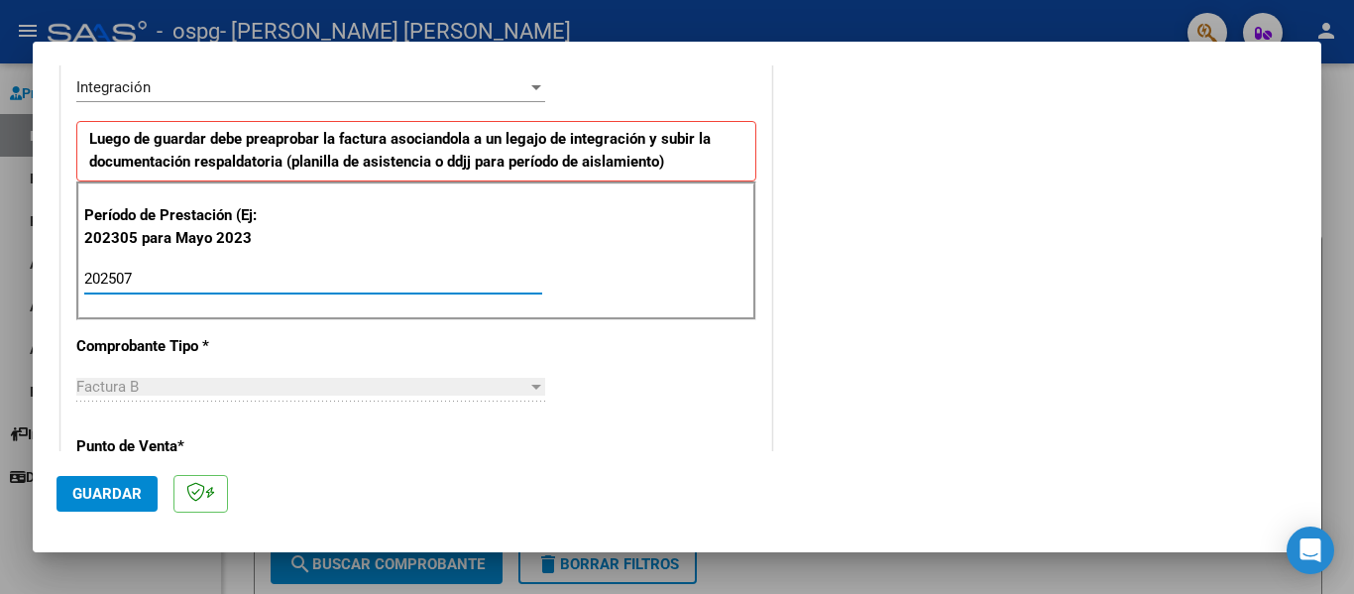
type input "202507"
click at [117, 497] on span "Guardar" at bounding box center [106, 494] width 69 height 18
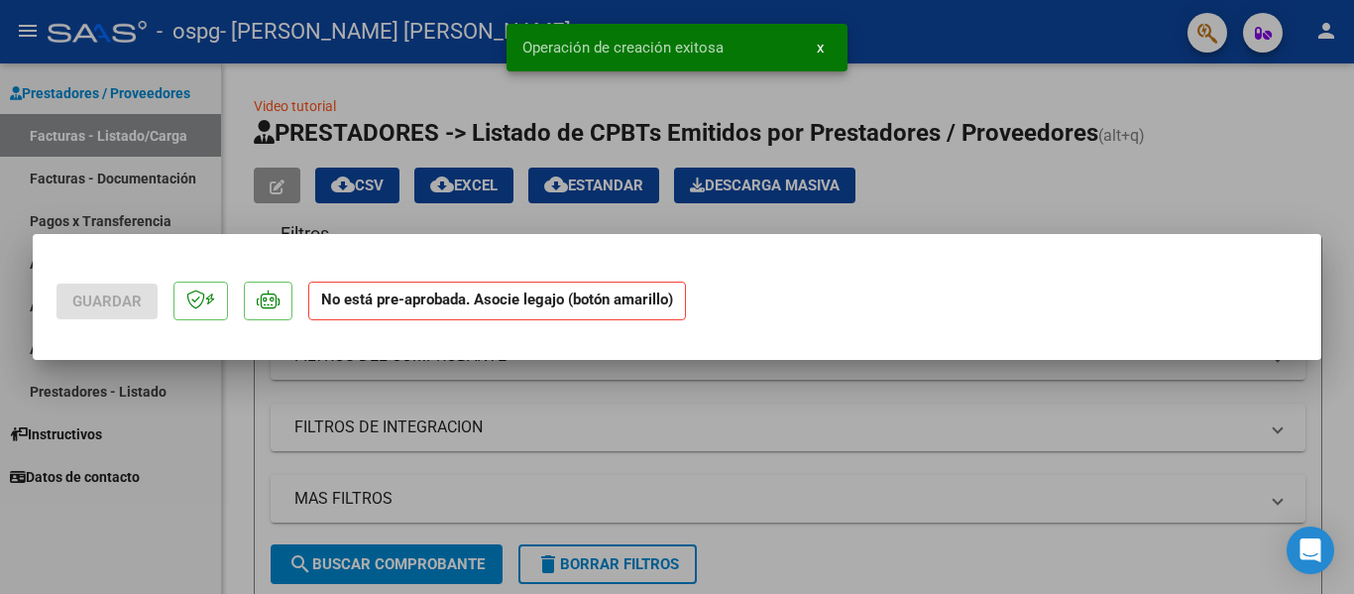
scroll to position [0, 0]
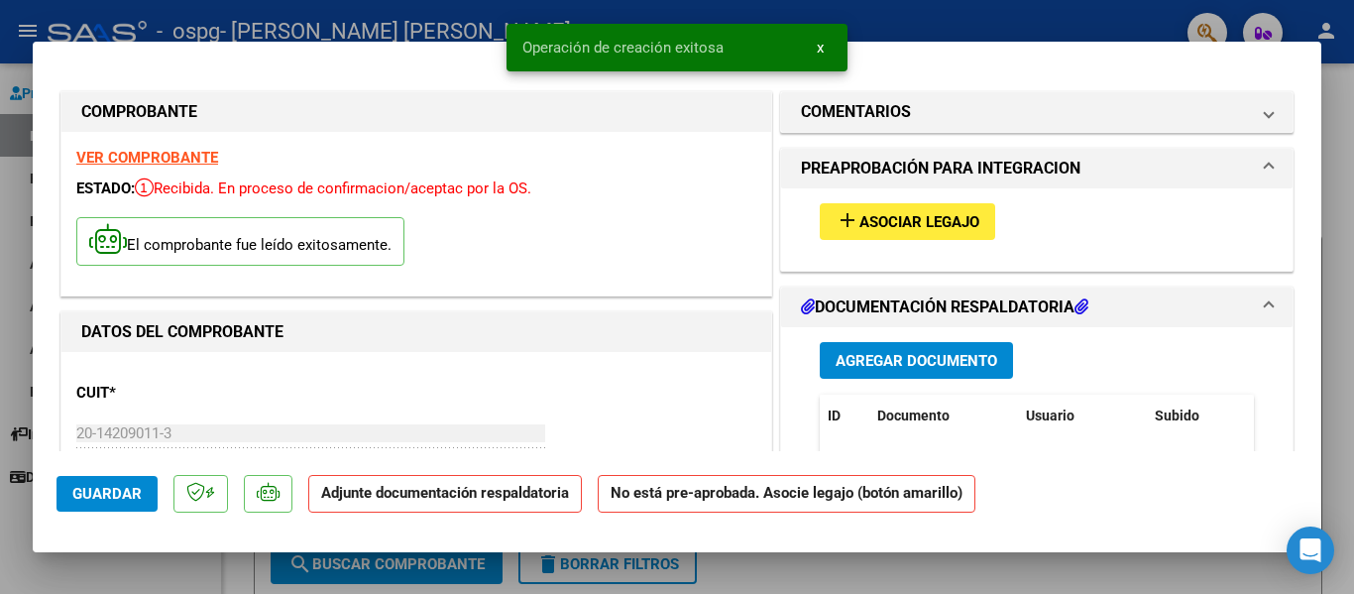
click at [920, 221] on span "Asociar Legajo" at bounding box center [920, 222] width 120 height 18
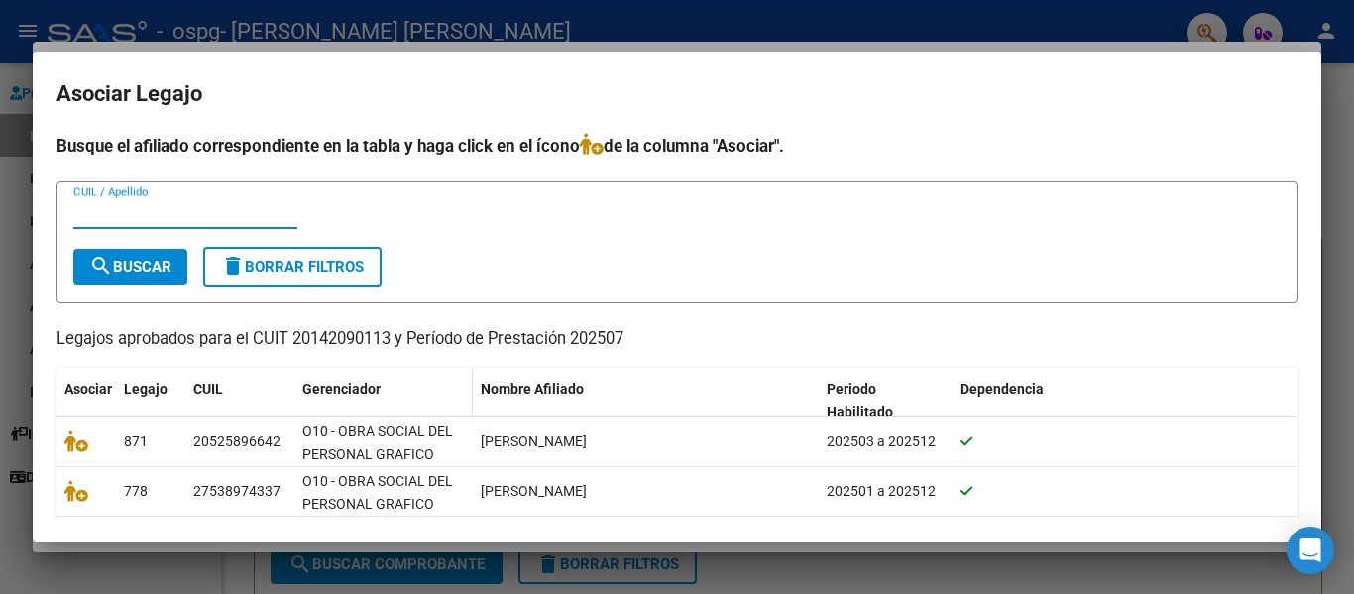
scroll to position [99, 0]
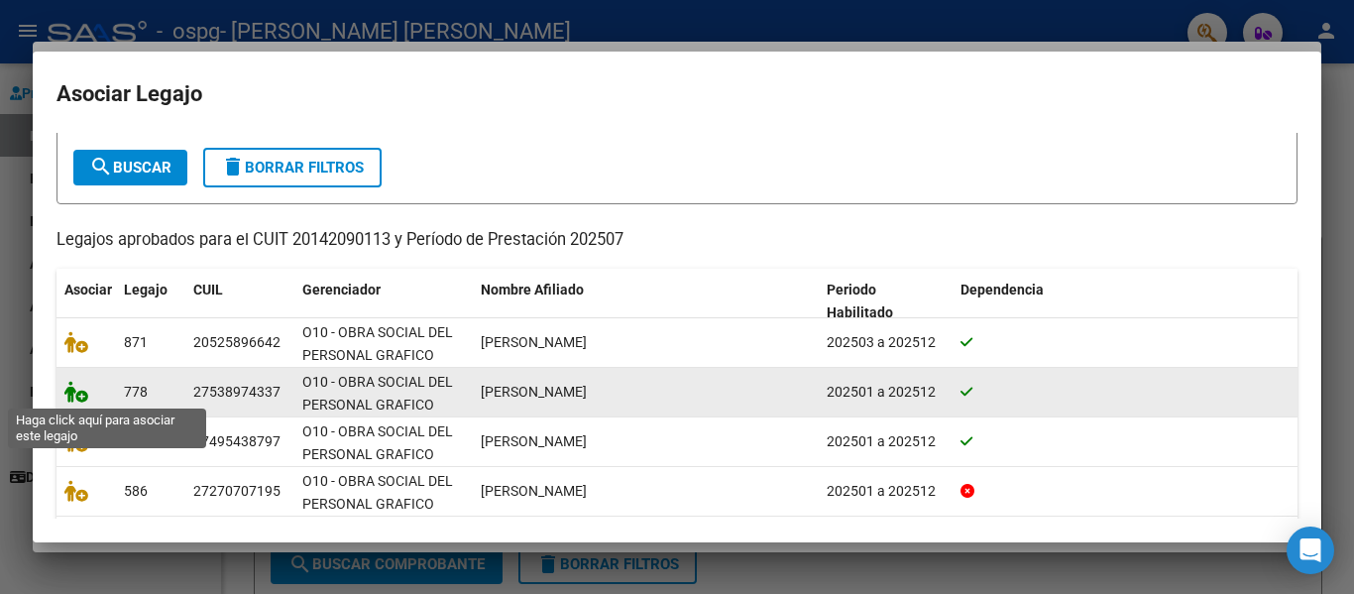
click at [73, 394] on icon at bounding box center [76, 392] width 24 height 22
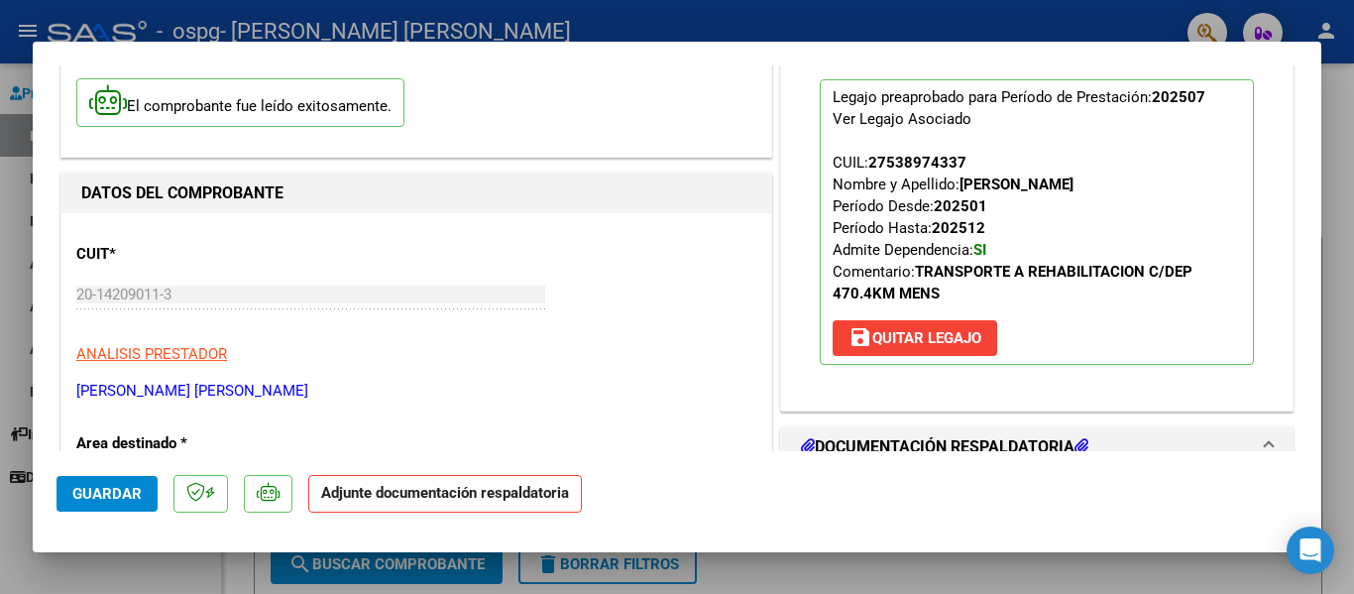
scroll to position [297, 0]
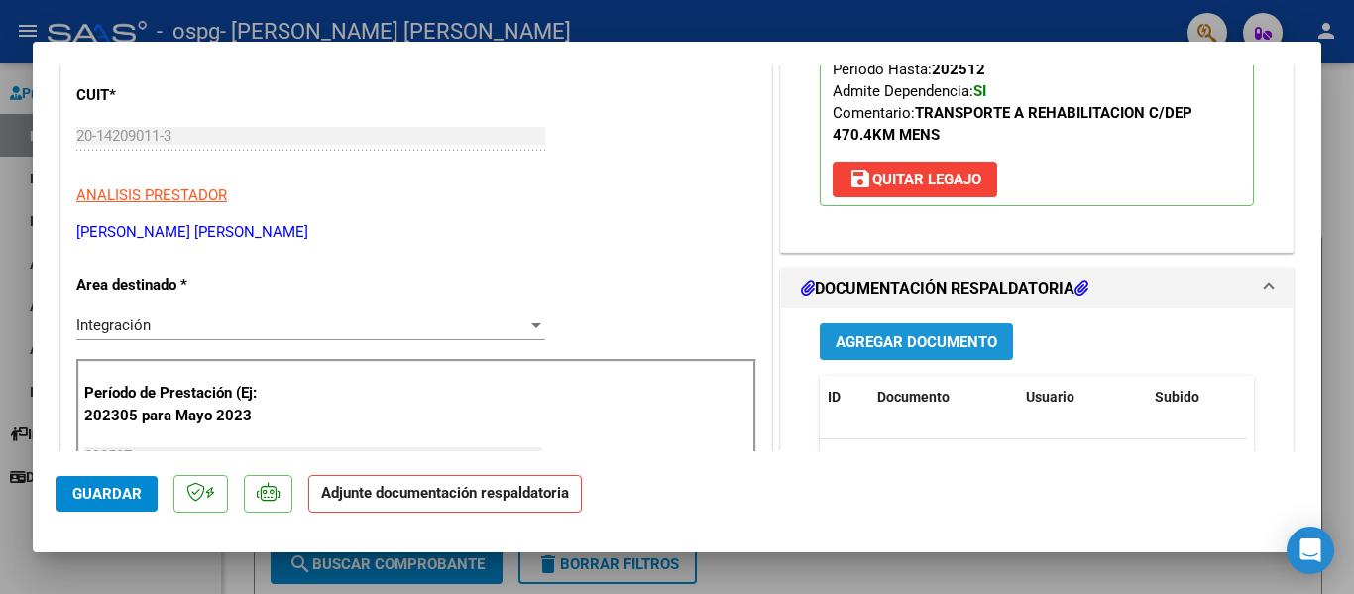
click at [890, 341] on span "Agregar Documento" at bounding box center [917, 342] width 162 height 18
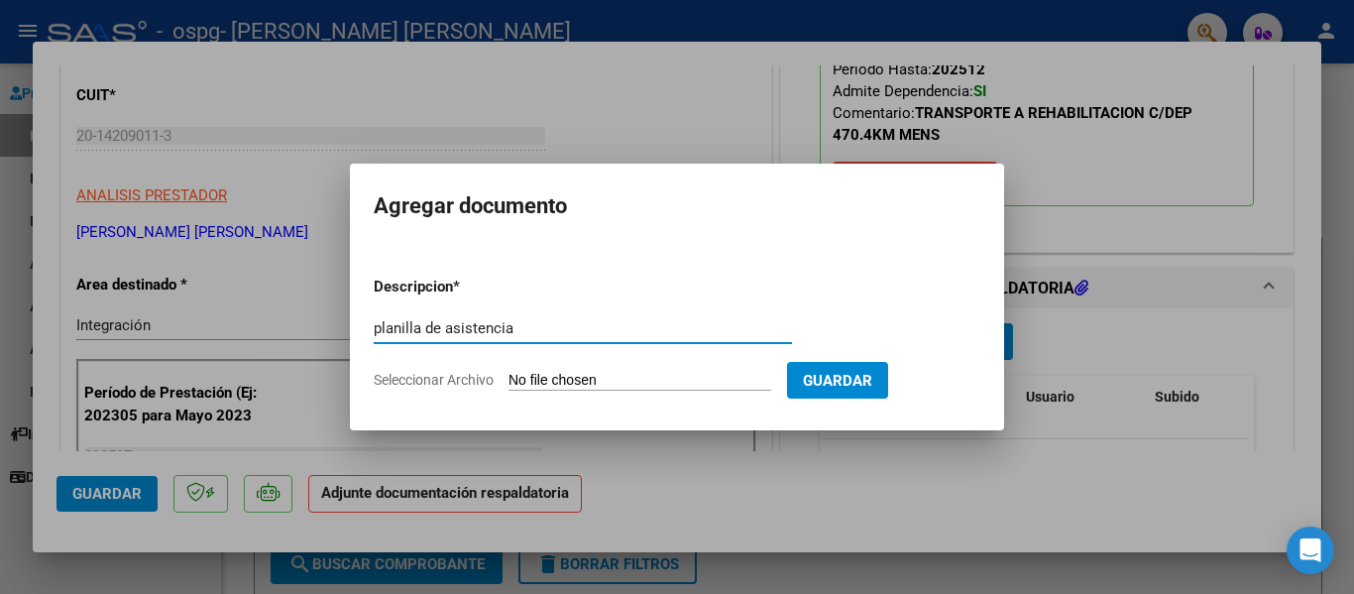
type input "planilla de asistencia"
click at [595, 385] on input "Seleccionar Archivo" at bounding box center [640, 381] width 263 height 19
type input "C:\fakepath\Planilla asistencia [PERSON_NAME][DATE].pdf"
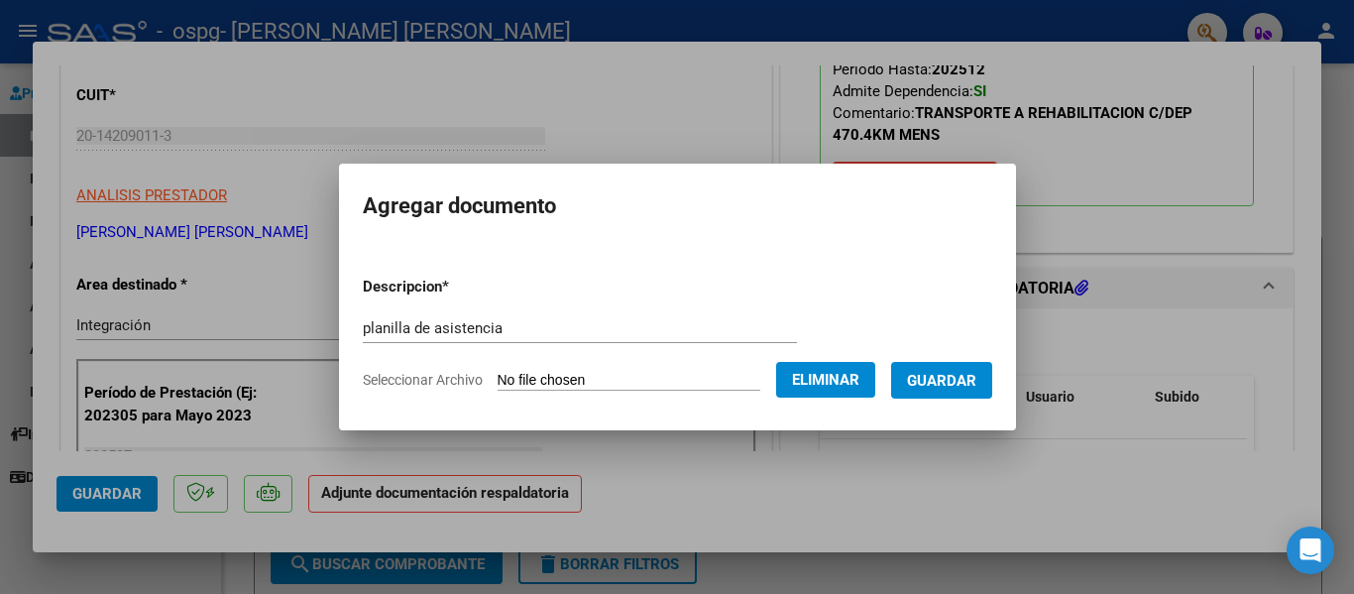
click at [969, 380] on span "Guardar" at bounding box center [941, 381] width 69 height 18
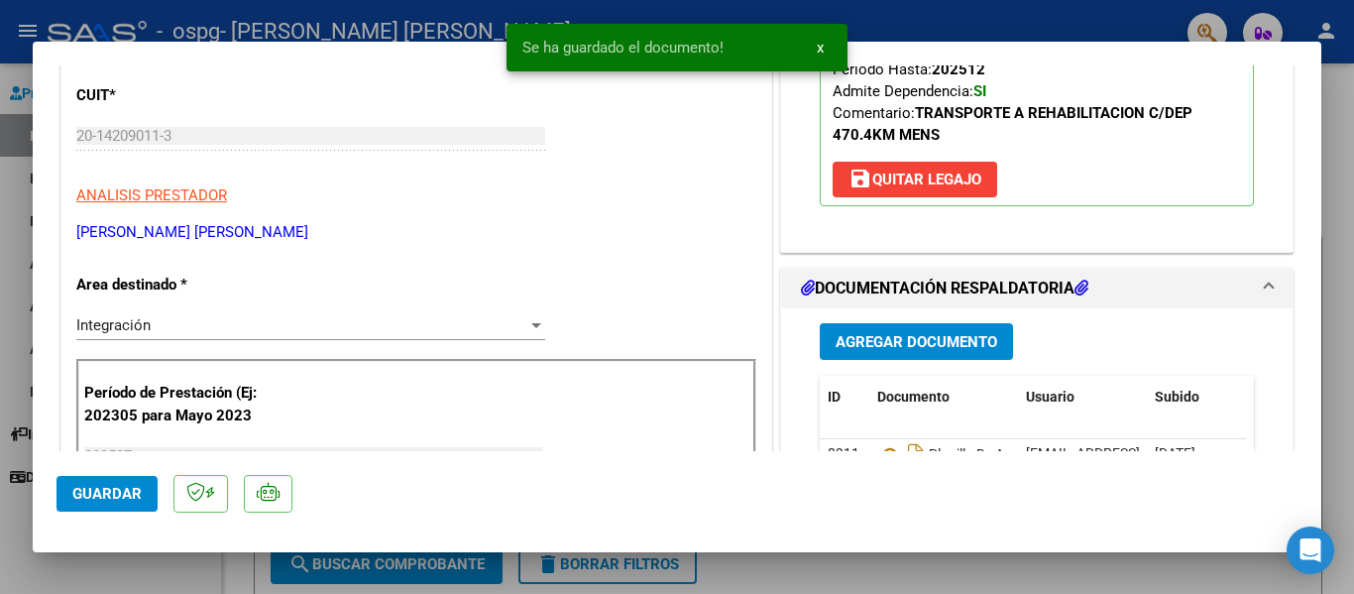
click at [933, 575] on div at bounding box center [677, 297] width 1354 height 594
type input "$ 0,00"
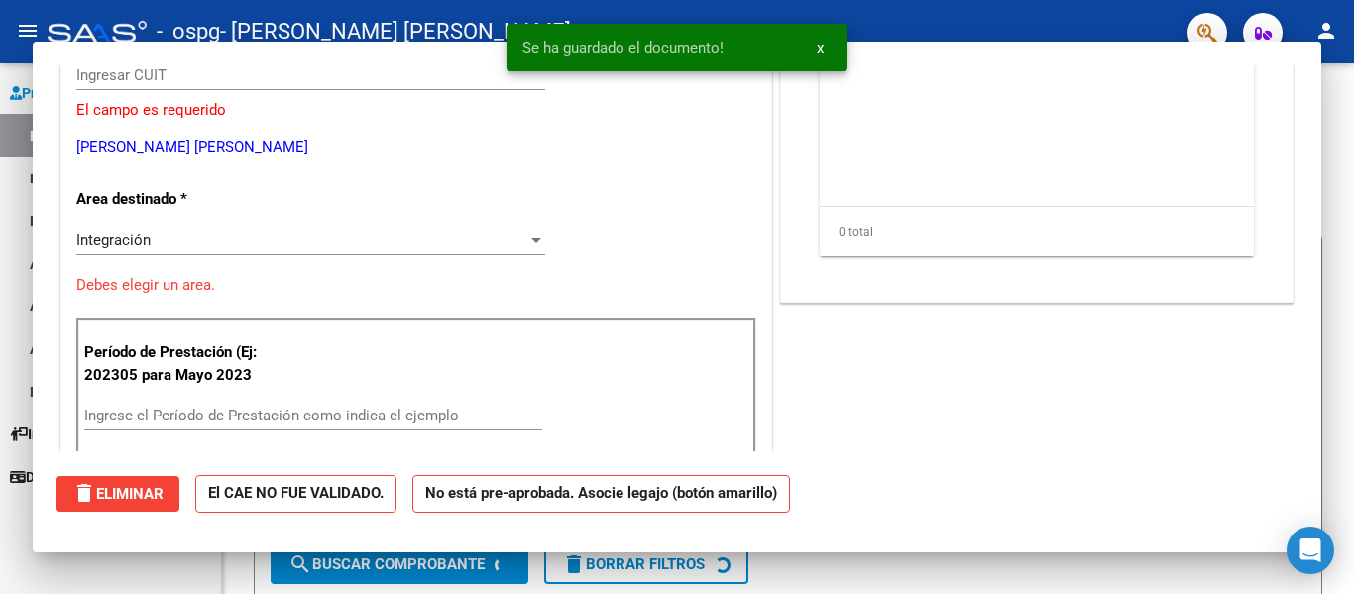
scroll to position [237, 0]
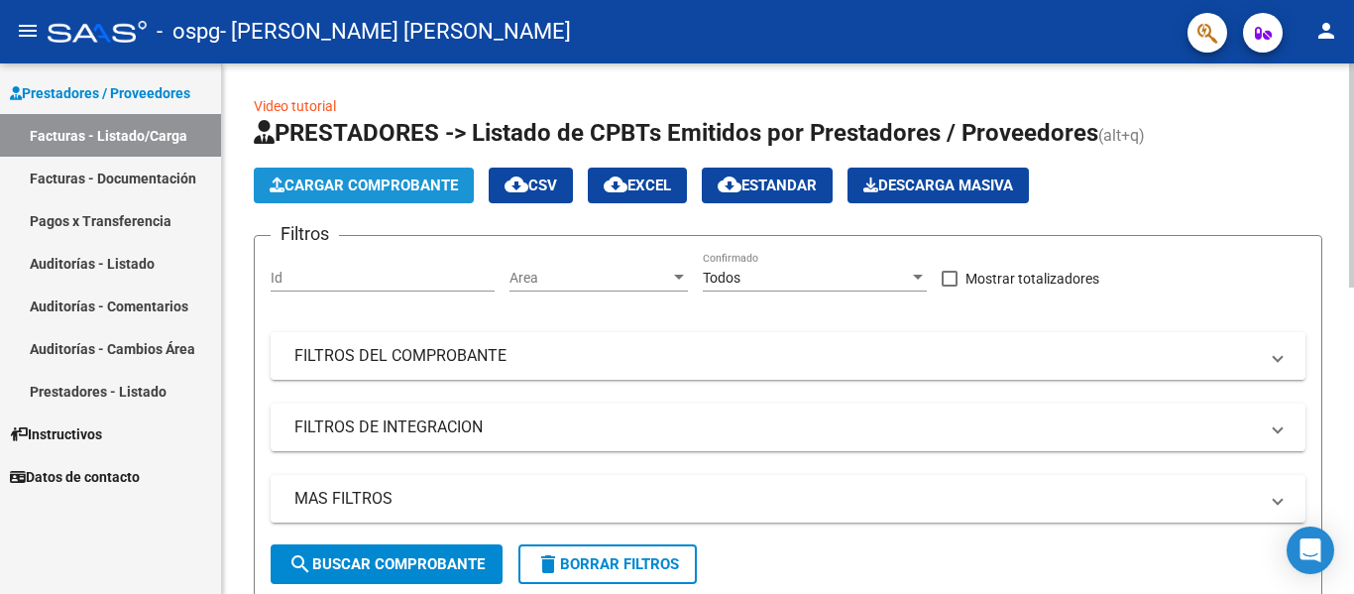
click at [411, 182] on span "Cargar Comprobante" at bounding box center [364, 185] width 188 height 18
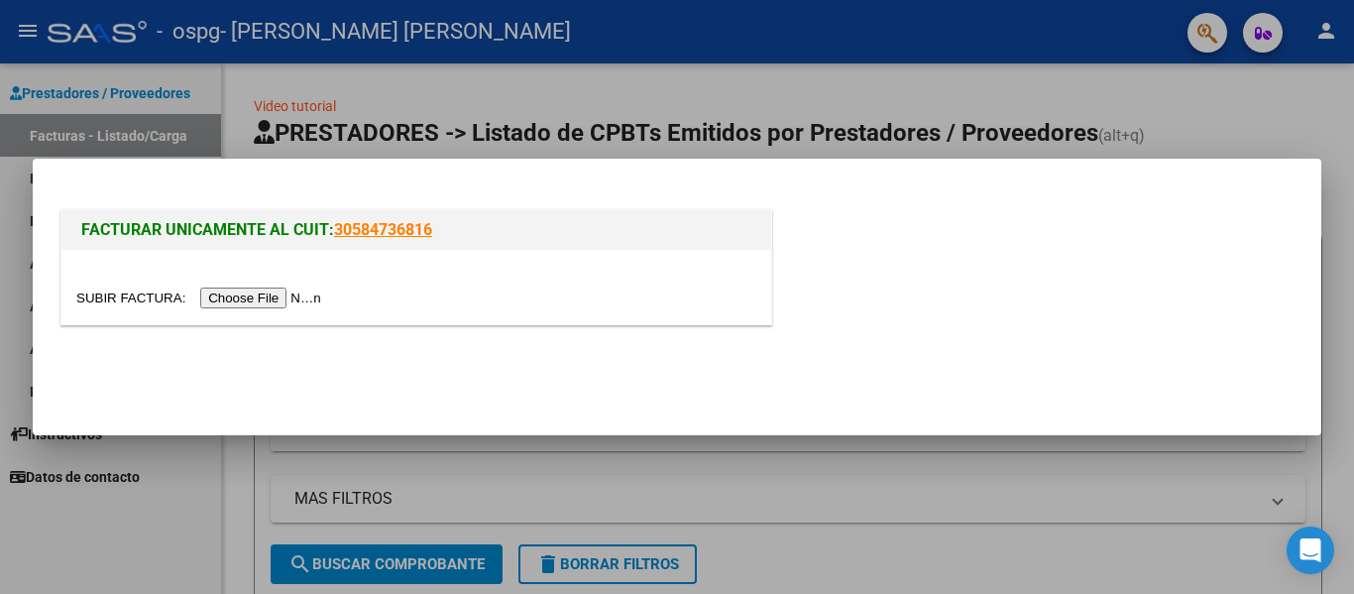
click at [261, 299] on input "file" at bounding box center [201, 298] width 251 height 21
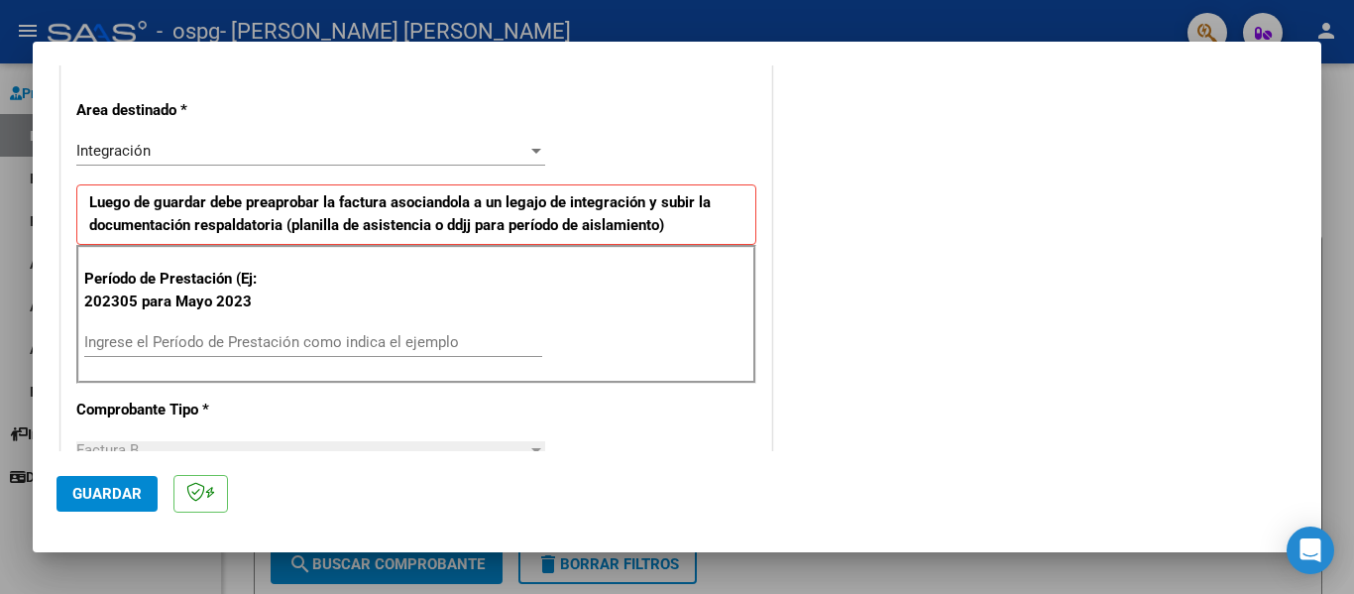
scroll to position [496, 0]
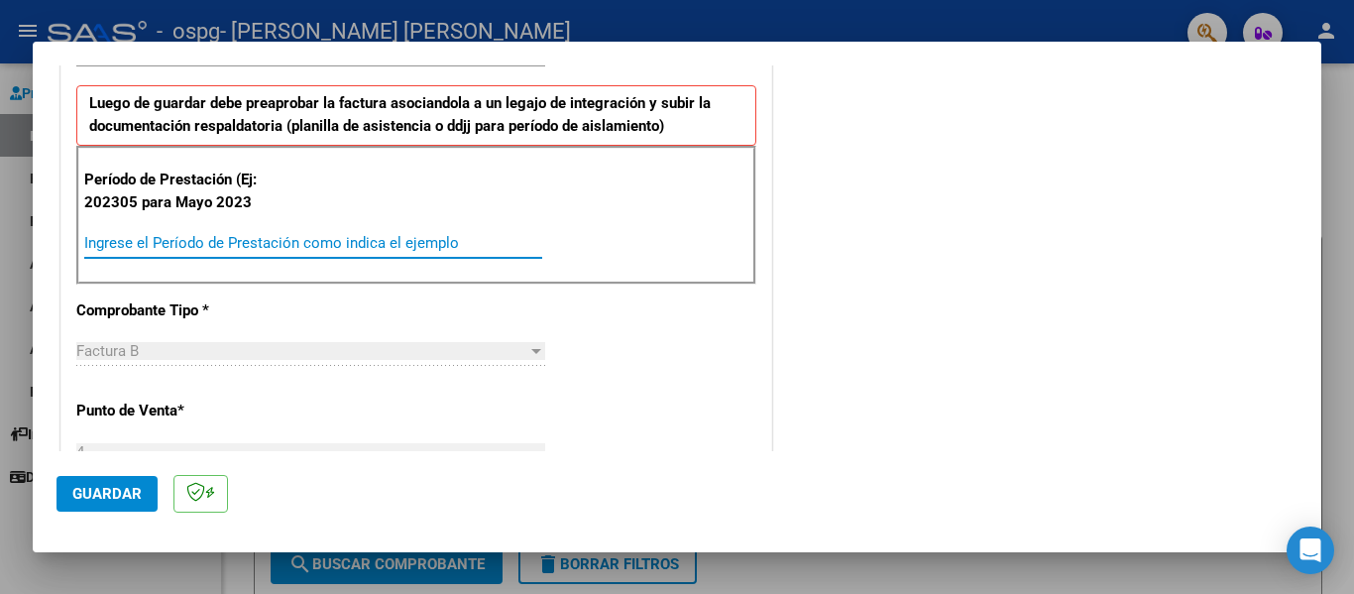
click at [179, 245] on input "Ingrese el Período de Prestación como indica el ejemplo" at bounding box center [313, 243] width 458 height 18
type input "202507"
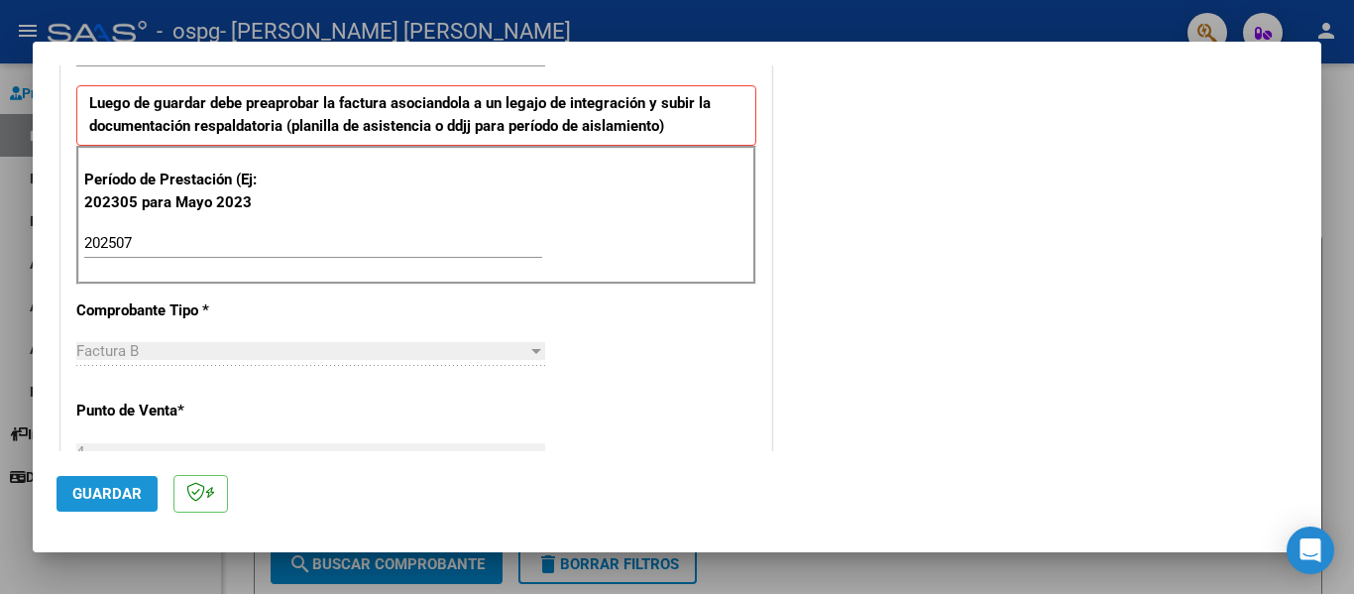
click at [111, 493] on span "Guardar" at bounding box center [106, 494] width 69 height 18
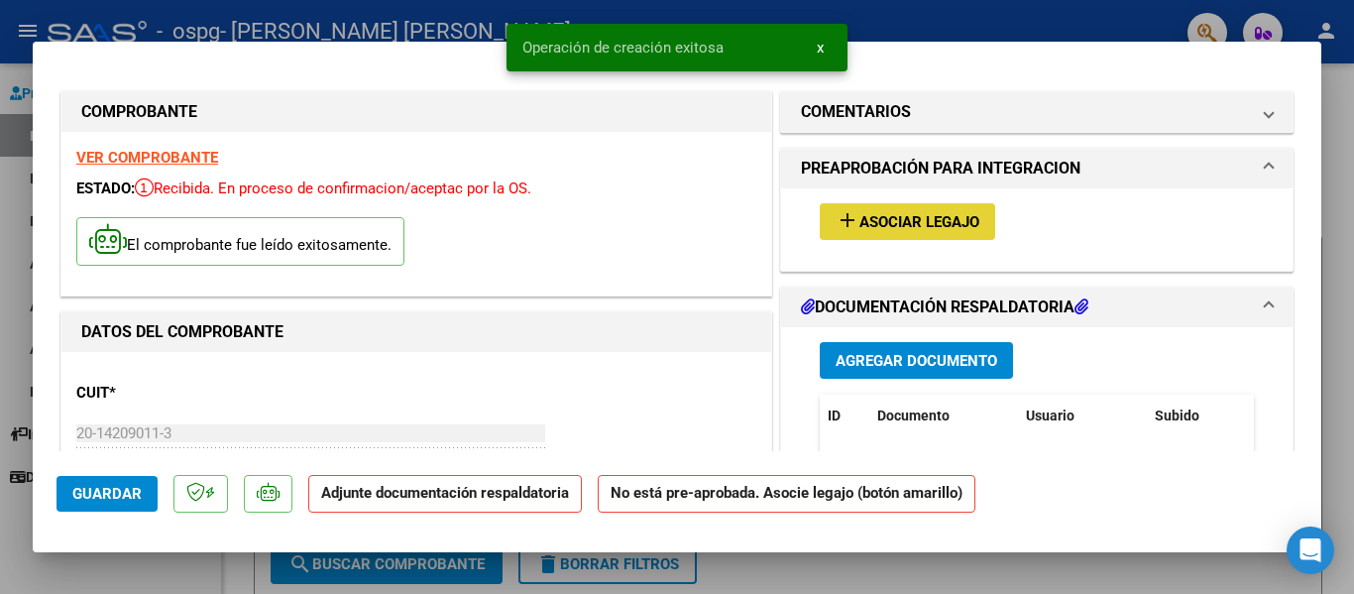
click at [874, 224] on span "Asociar Legajo" at bounding box center [920, 222] width 120 height 18
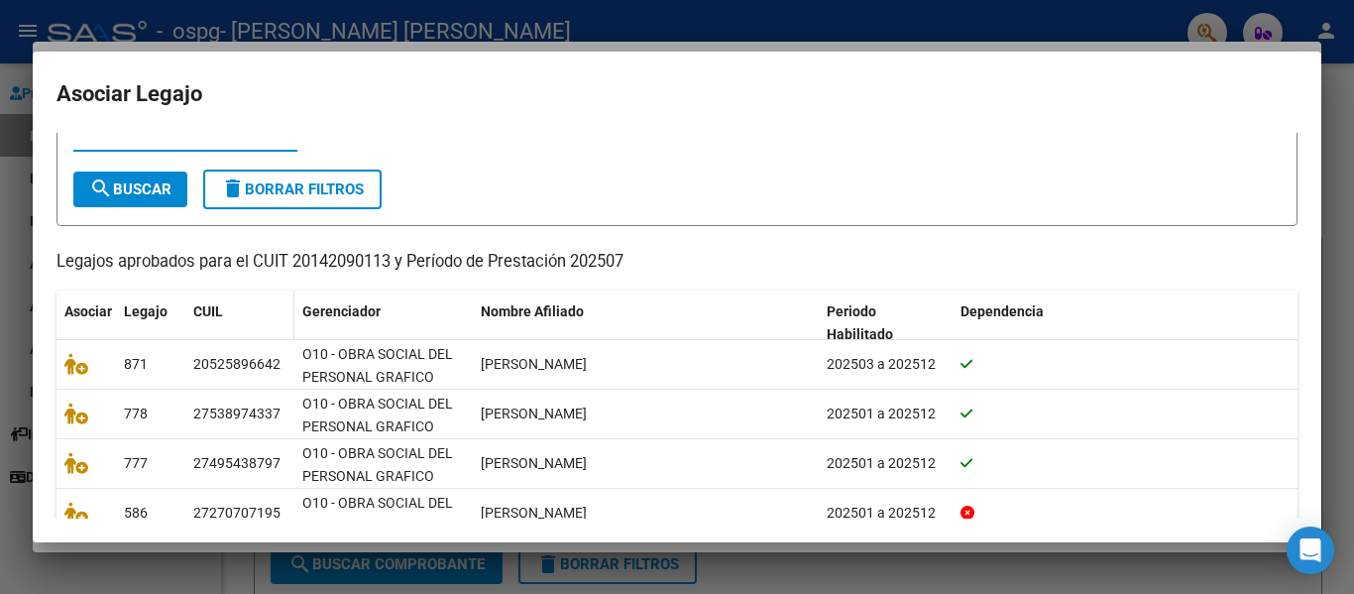
scroll to position [198, 0]
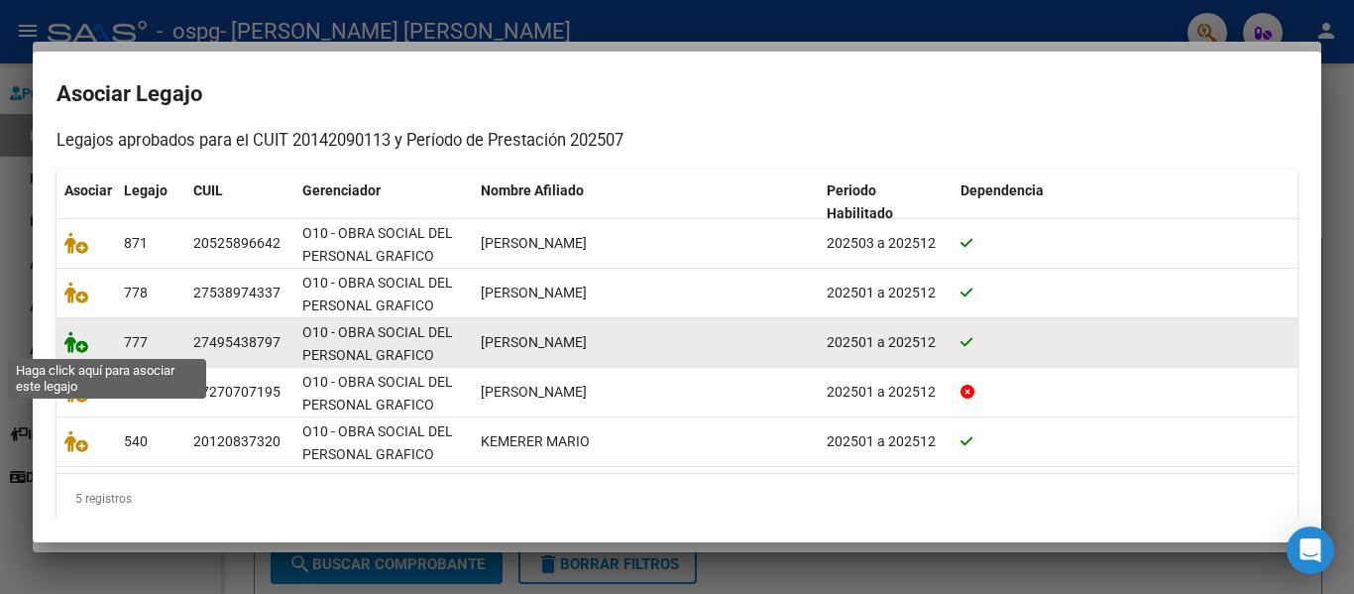
click at [73, 343] on icon at bounding box center [76, 342] width 24 height 22
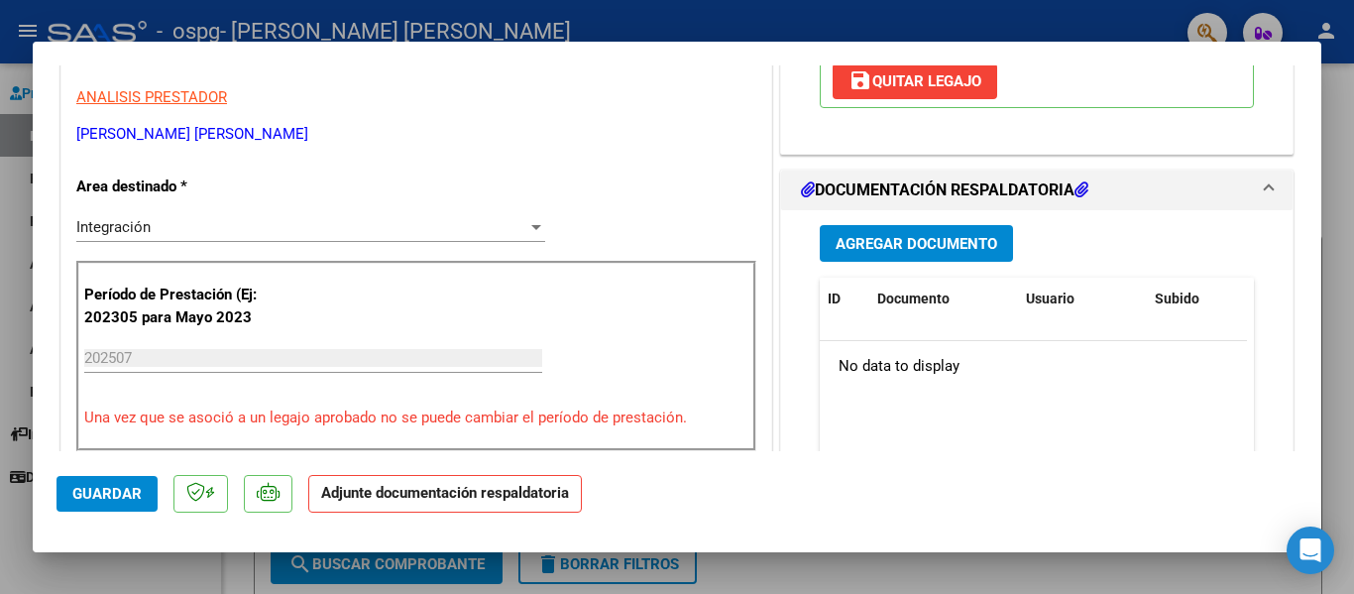
scroll to position [397, 0]
click at [892, 244] on span "Agregar Documento" at bounding box center [917, 243] width 162 height 18
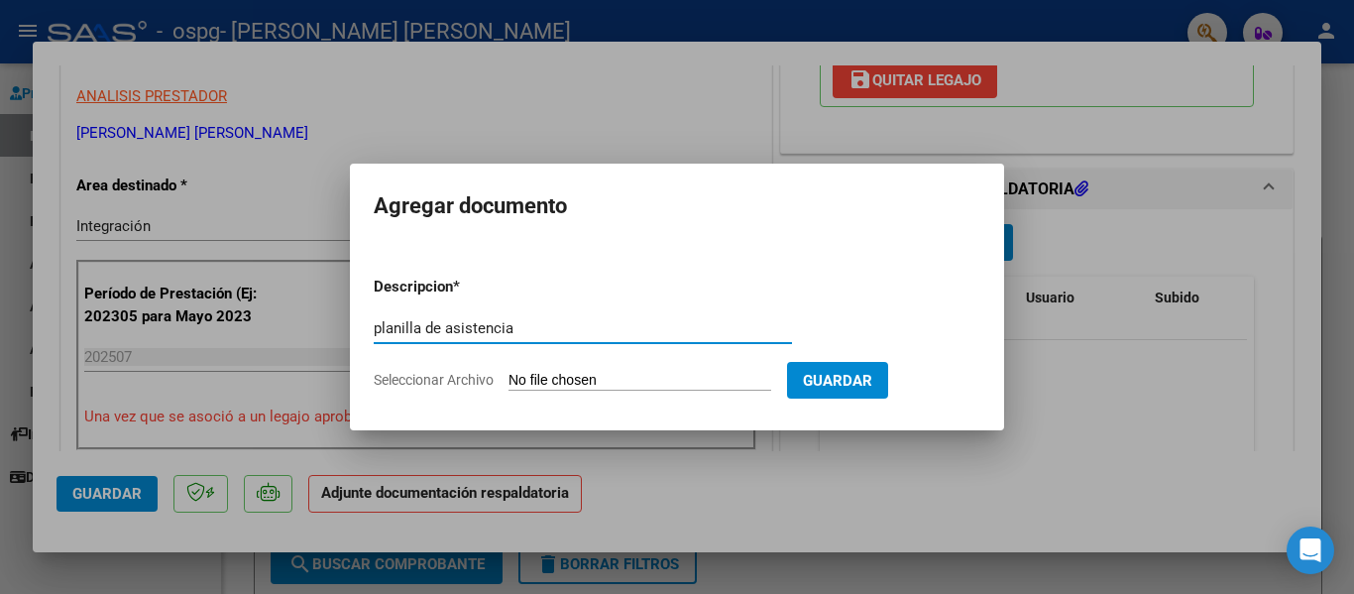
type input "planilla de asistencia"
click at [635, 374] on input "Seleccionar Archivo" at bounding box center [640, 381] width 263 height 19
type input "C:\fakepath\Planilla [PERSON_NAME][DATE].pdf"
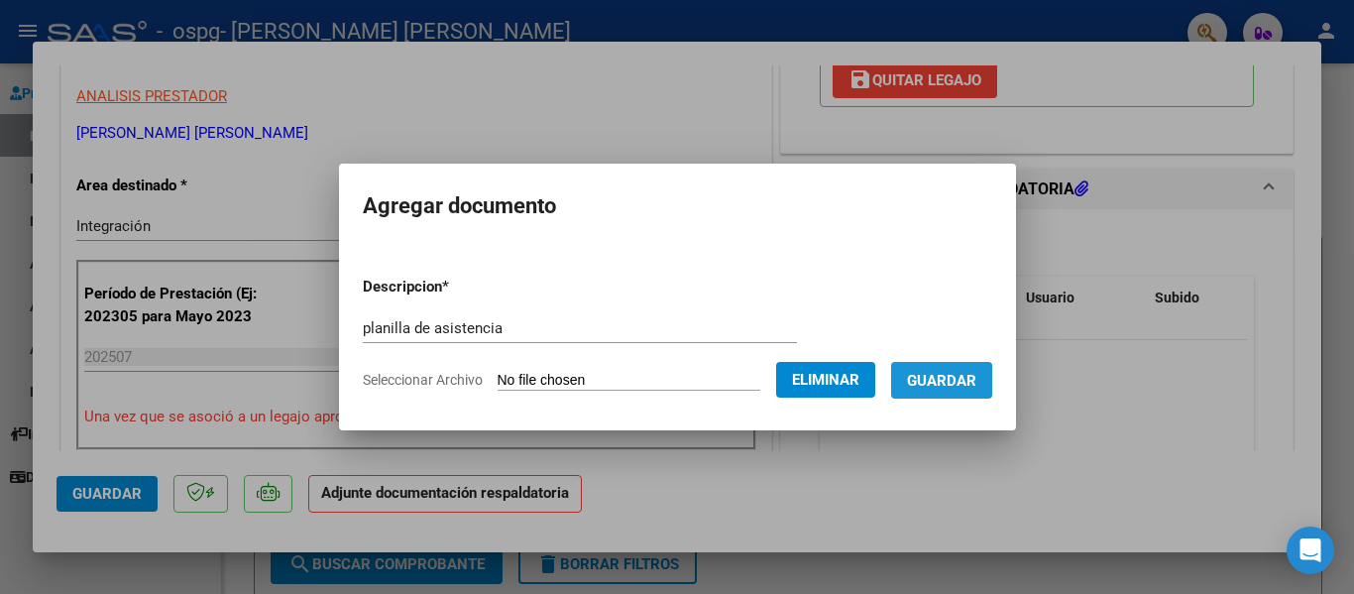
click at [957, 383] on span "Guardar" at bounding box center [941, 381] width 69 height 18
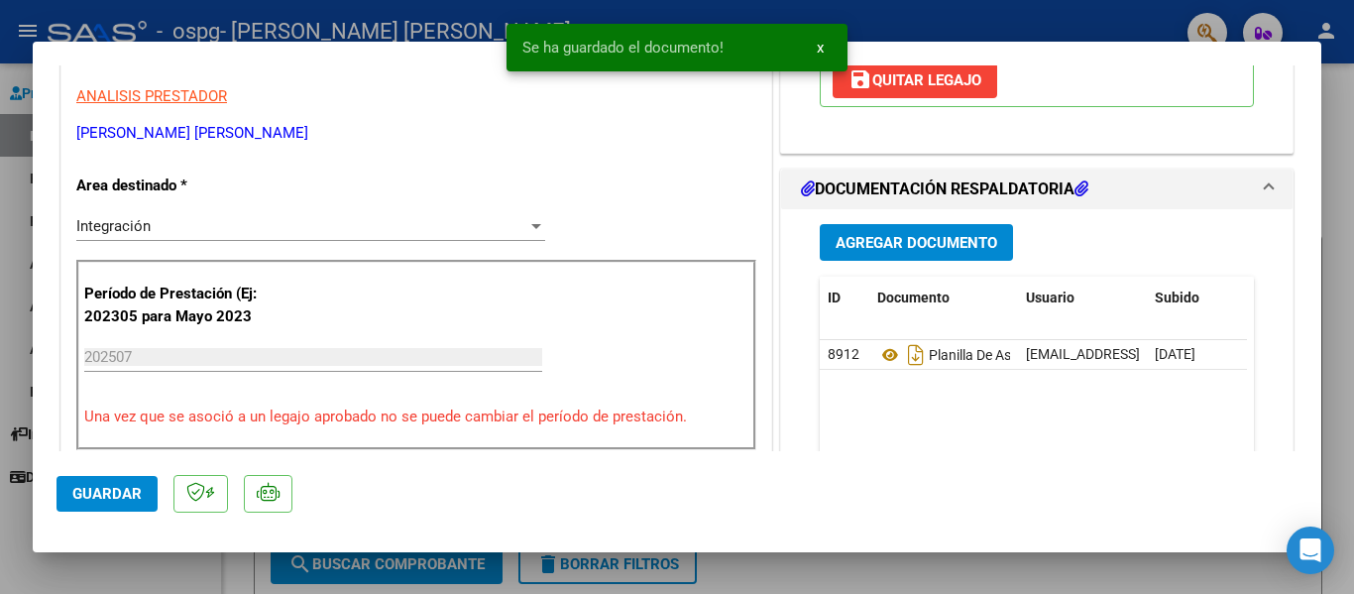
click at [906, 573] on div at bounding box center [677, 297] width 1354 height 594
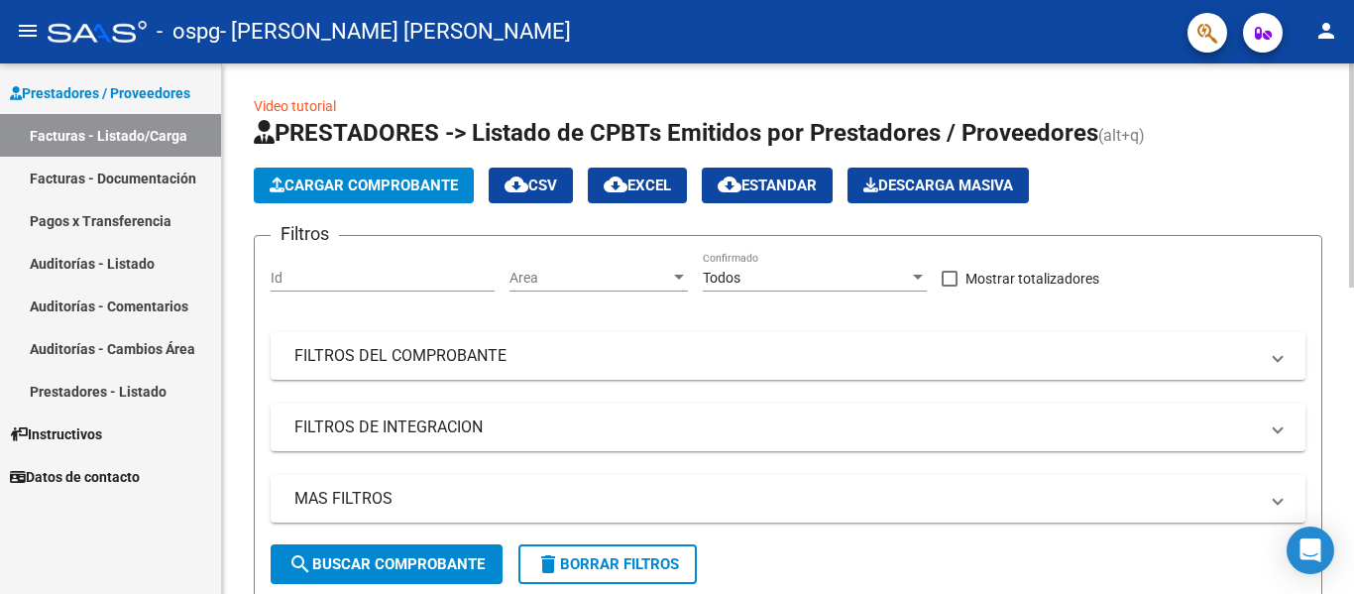
click at [392, 187] on span "Cargar Comprobante" at bounding box center [364, 185] width 188 height 18
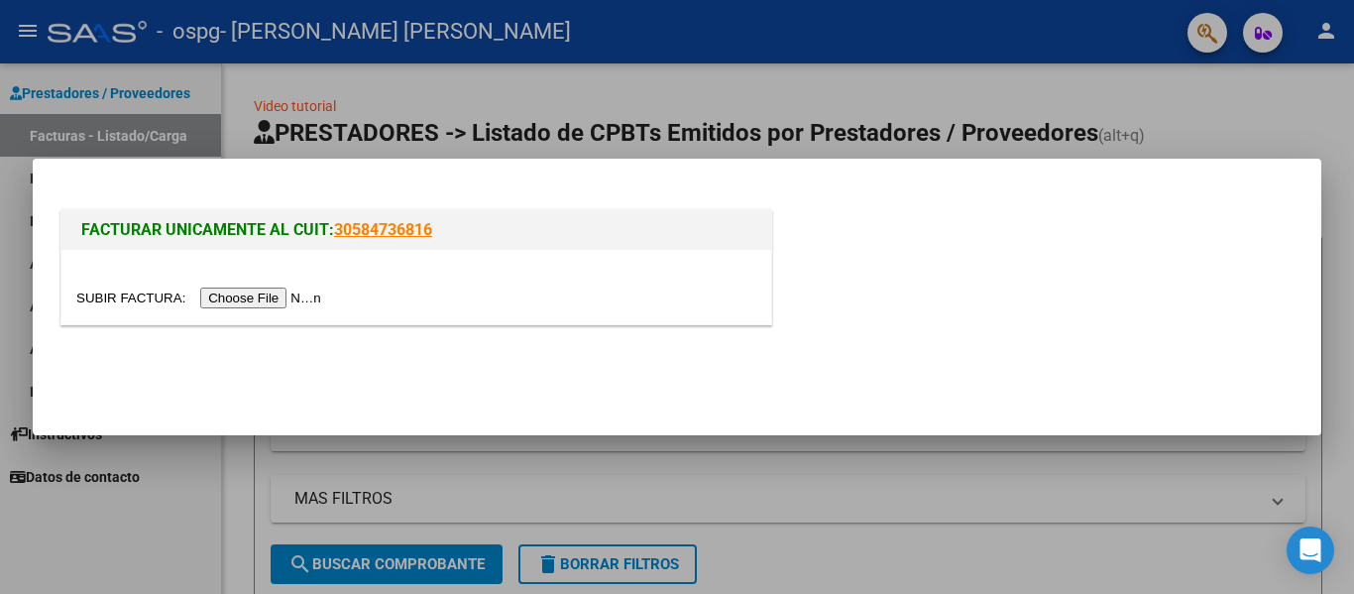
click at [284, 300] on input "file" at bounding box center [201, 298] width 251 height 21
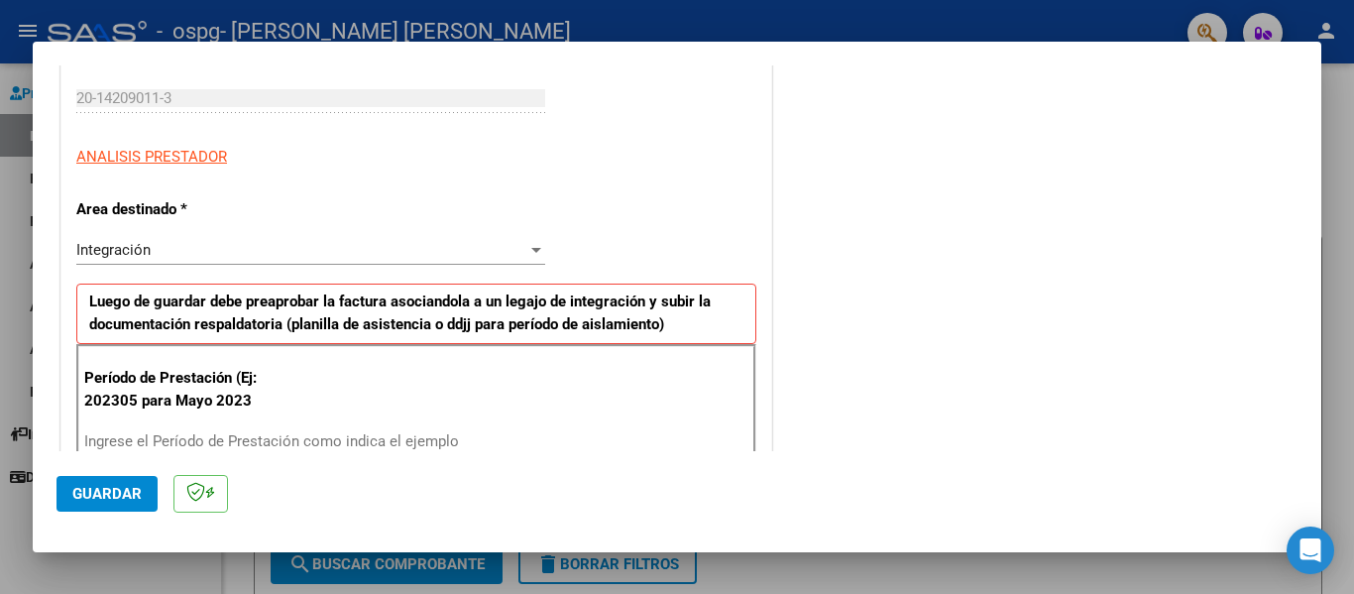
scroll to position [397, 0]
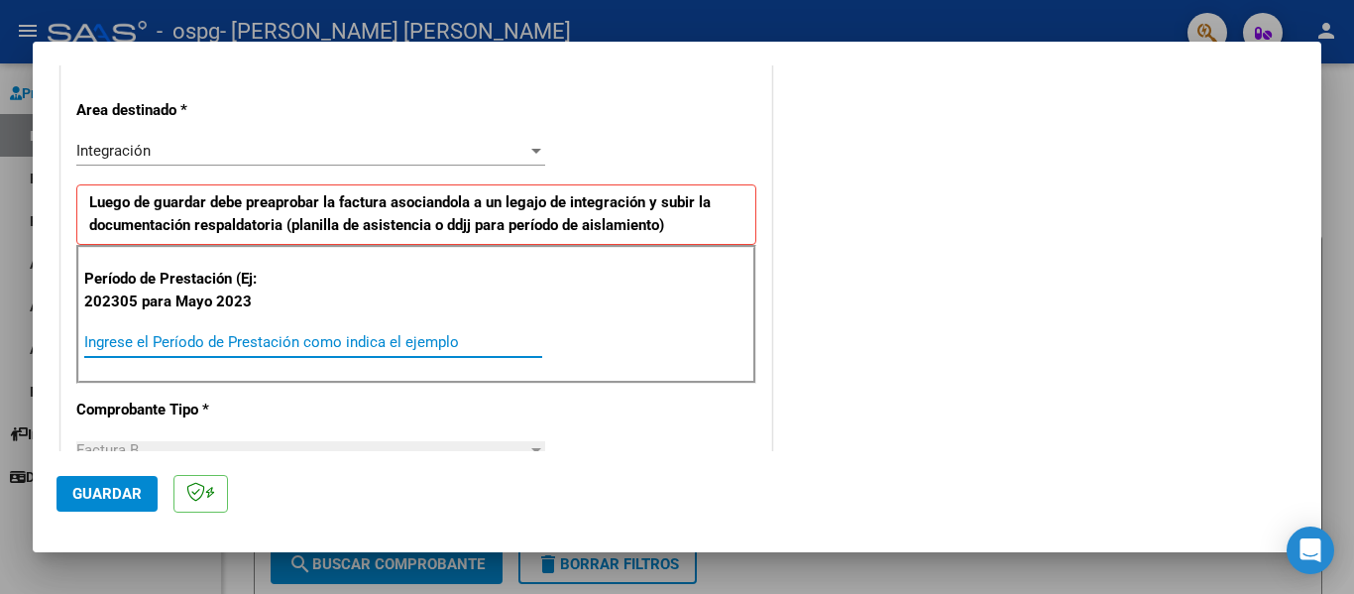
click at [244, 348] on input "Ingrese el Período de Prestación como indica el ejemplo" at bounding box center [313, 342] width 458 height 18
type input "202507"
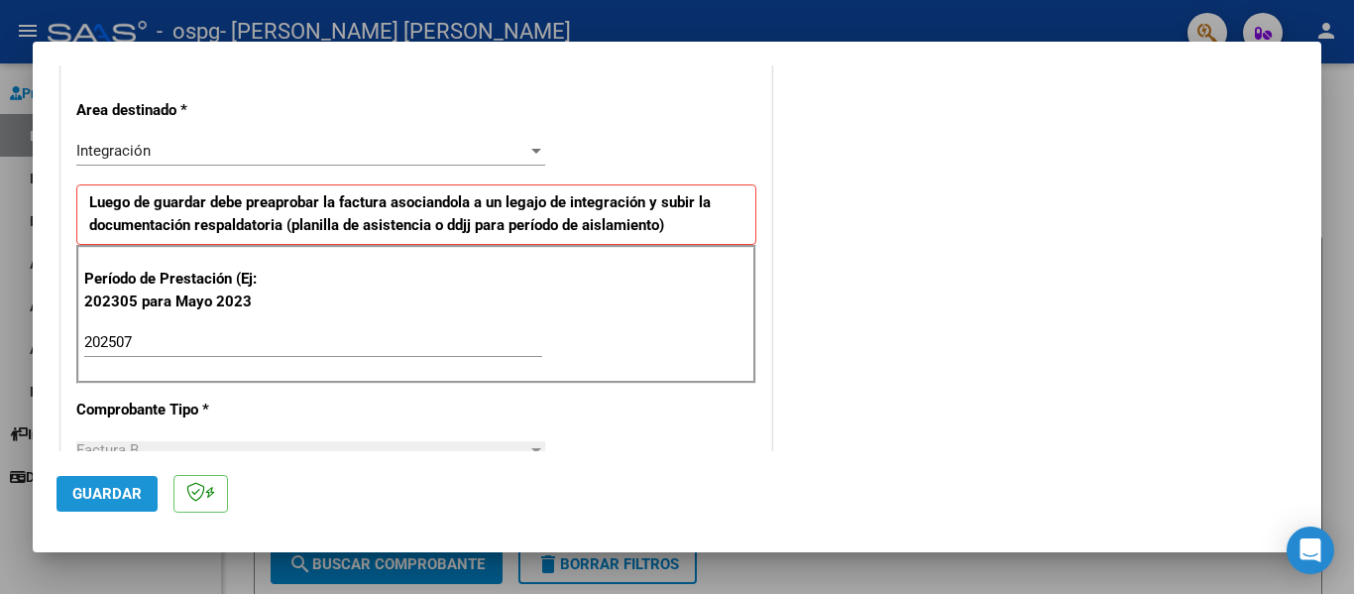
click at [97, 488] on span "Guardar" at bounding box center [106, 494] width 69 height 18
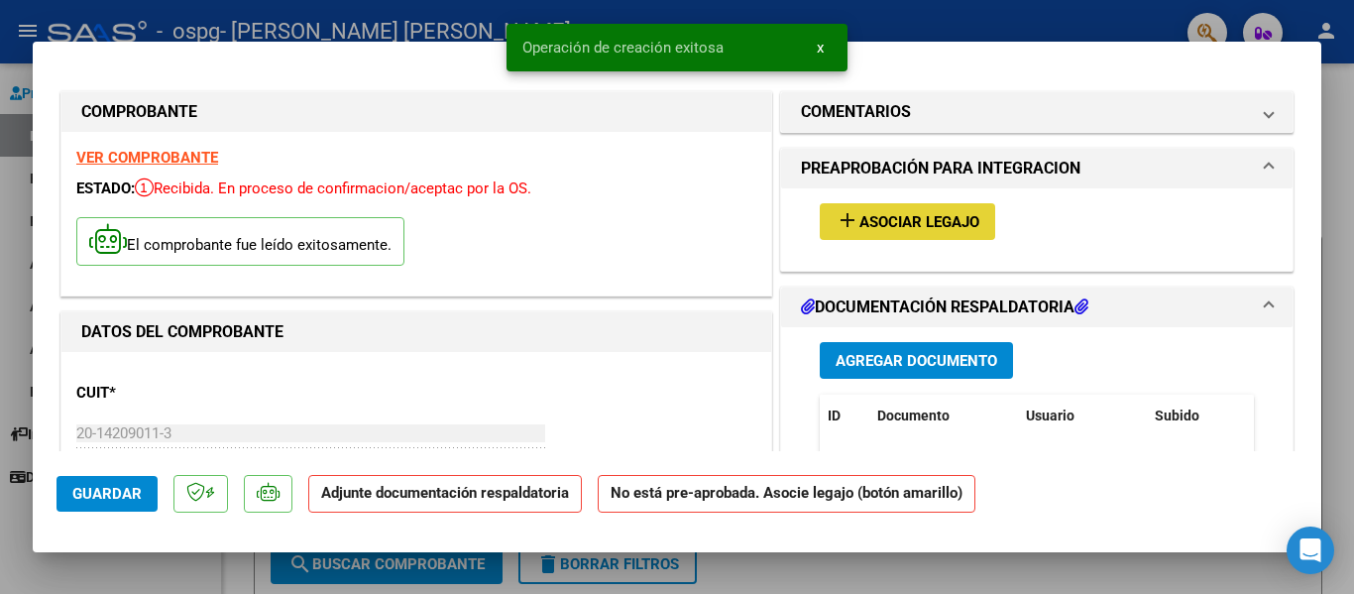
click at [891, 222] on span "Asociar Legajo" at bounding box center [920, 222] width 120 height 18
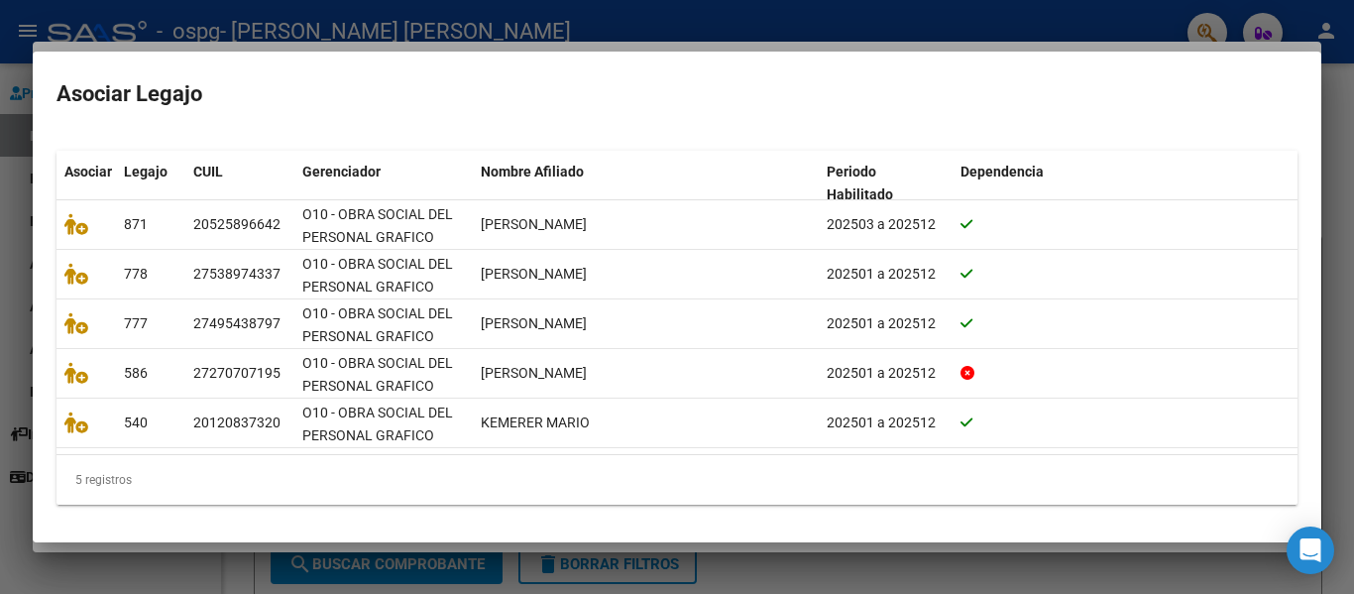
scroll to position [219, 0]
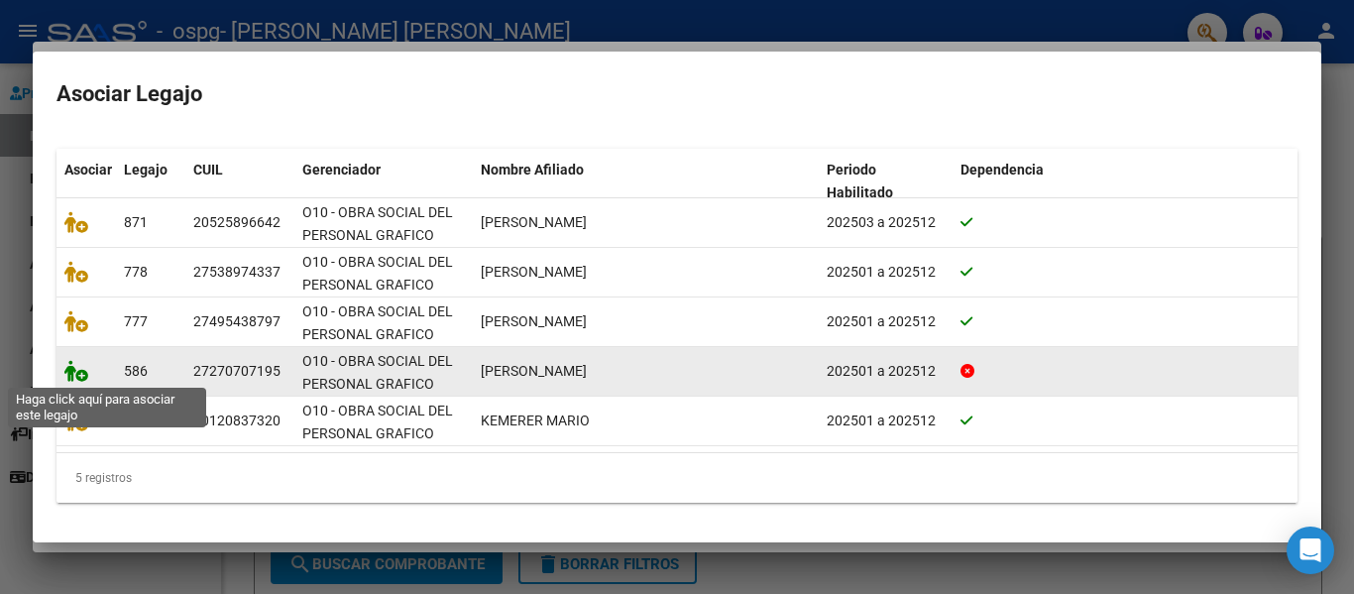
click at [78, 375] on icon at bounding box center [76, 371] width 24 height 22
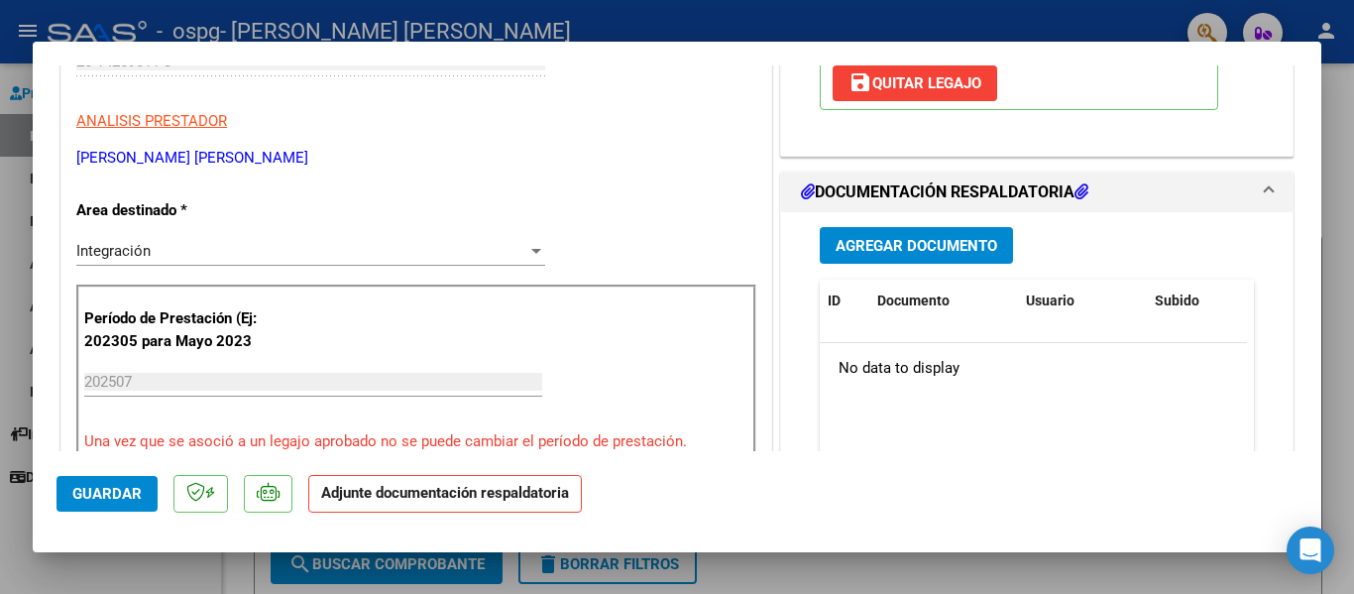
scroll to position [397, 0]
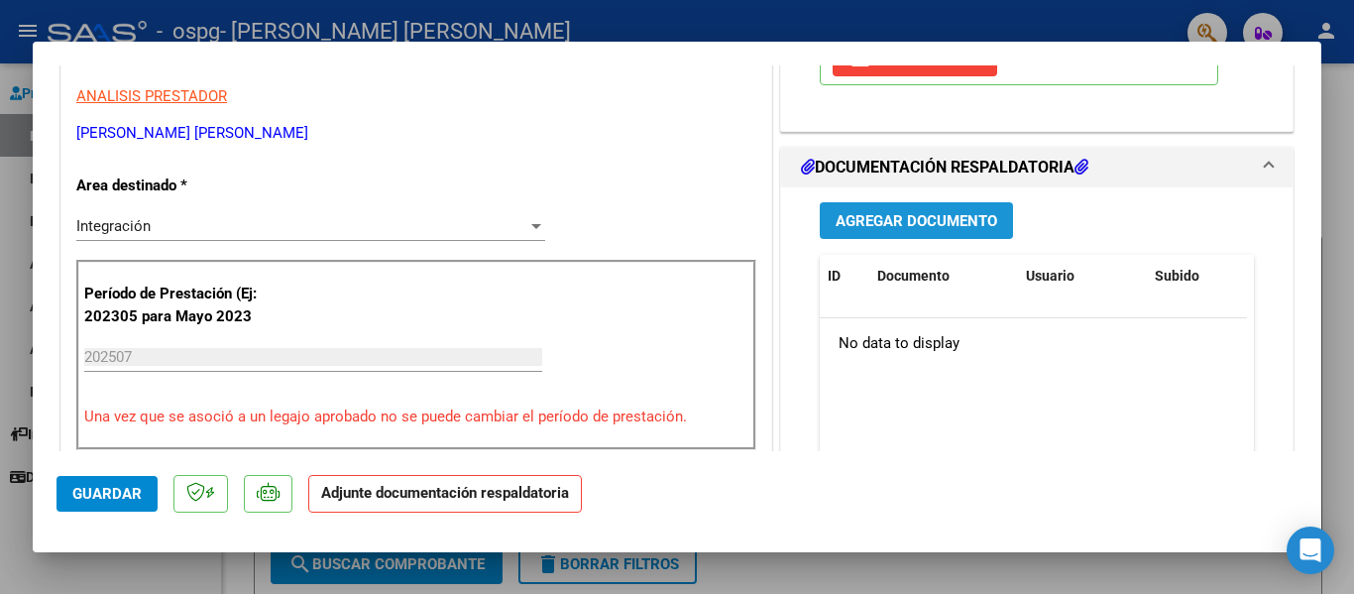
click at [891, 225] on span "Agregar Documento" at bounding box center [917, 221] width 162 height 18
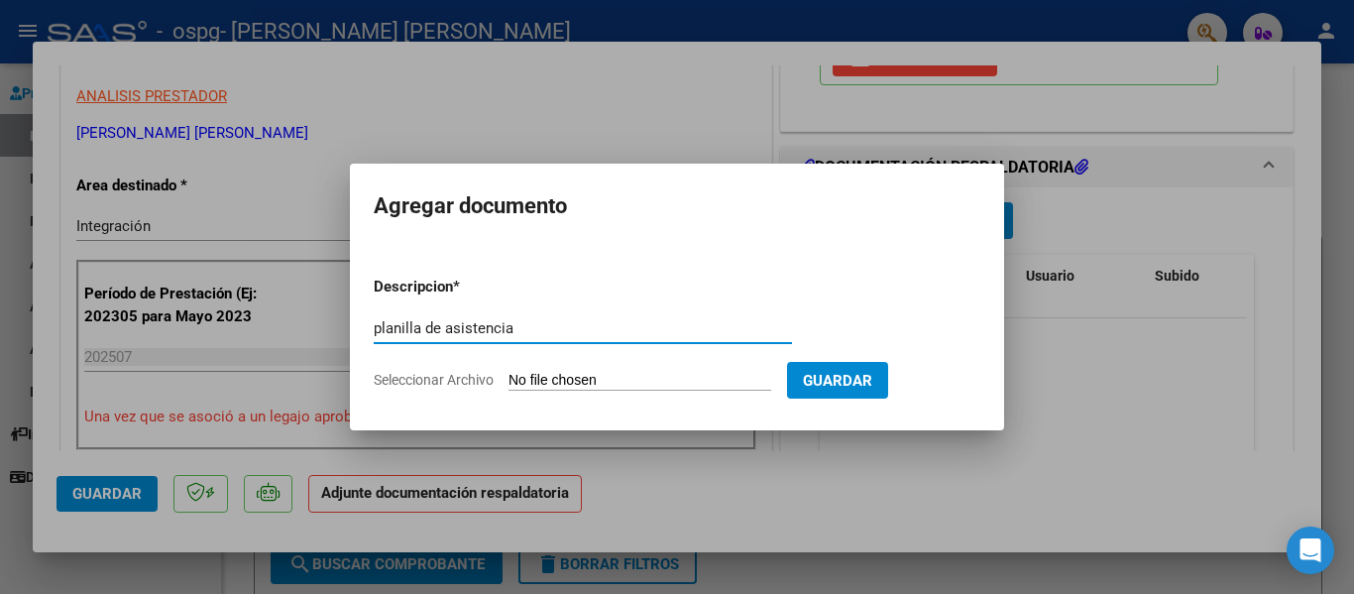
type input "planilla de asistencia"
click at [574, 383] on input "Seleccionar Archivo" at bounding box center [640, 381] width 263 height 19
type input "C:\fakepath\Planilla asistencia [PERSON_NAME][DATE].pdf"
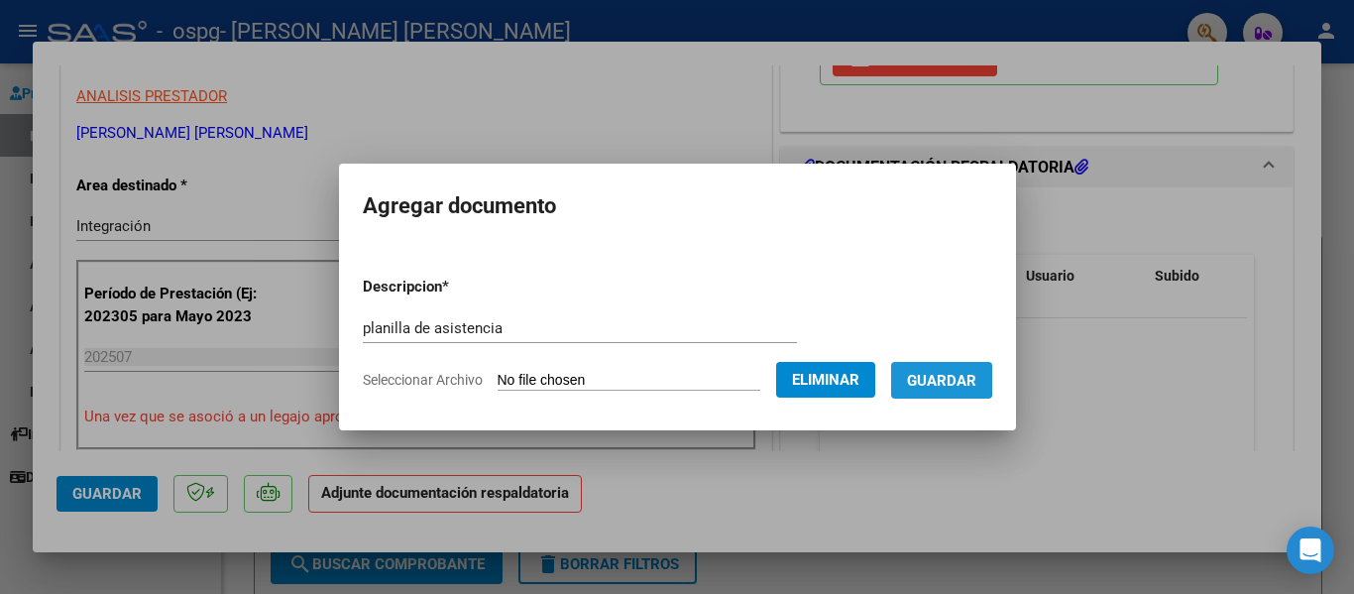
click at [939, 379] on span "Guardar" at bounding box center [941, 381] width 69 height 18
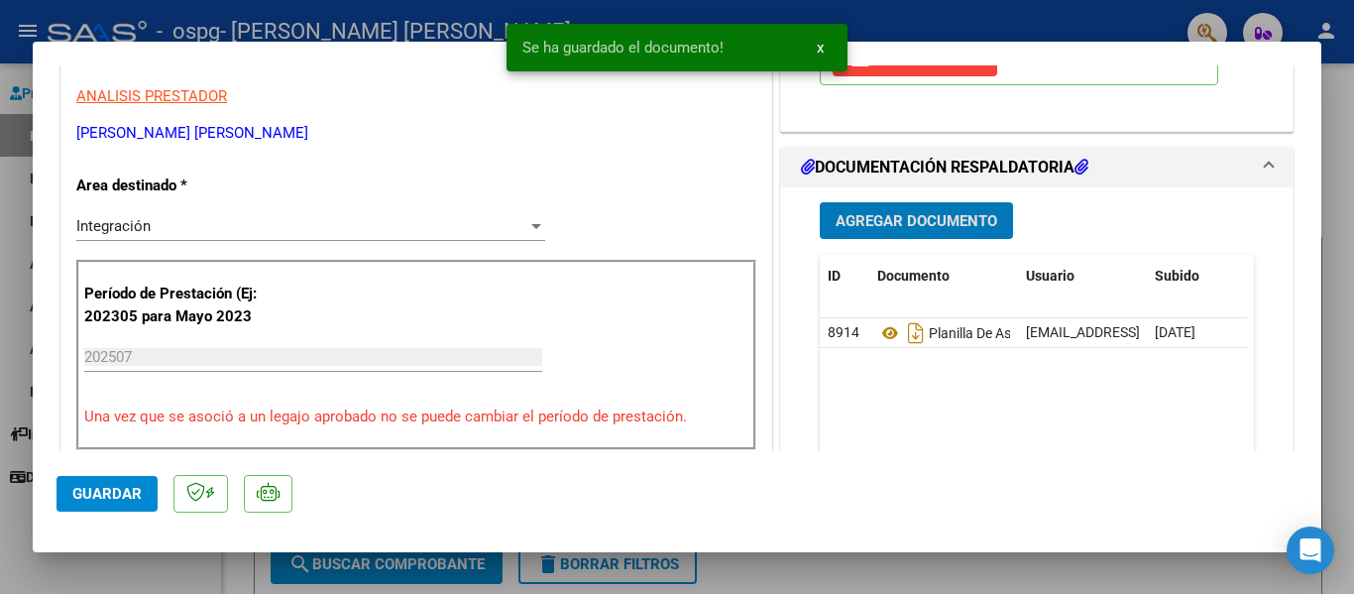
click at [955, 583] on div at bounding box center [677, 297] width 1354 height 594
type input "$ 0,00"
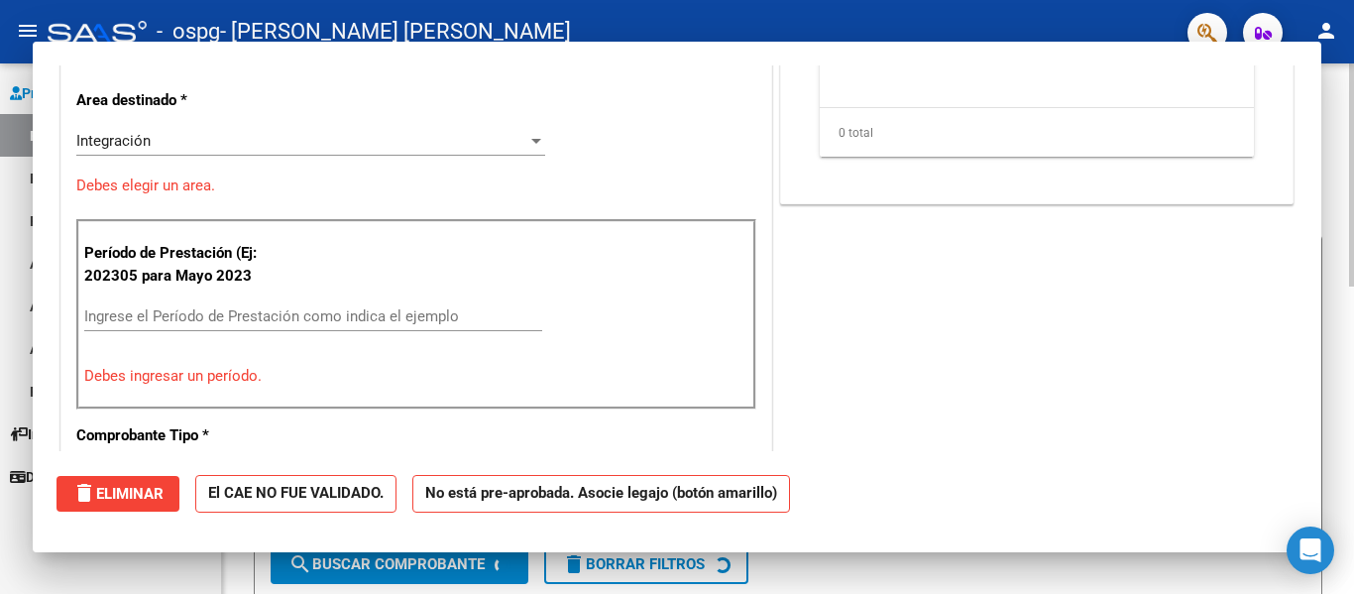
scroll to position [336, 0]
